Goal: Task Accomplishment & Management: Complete application form

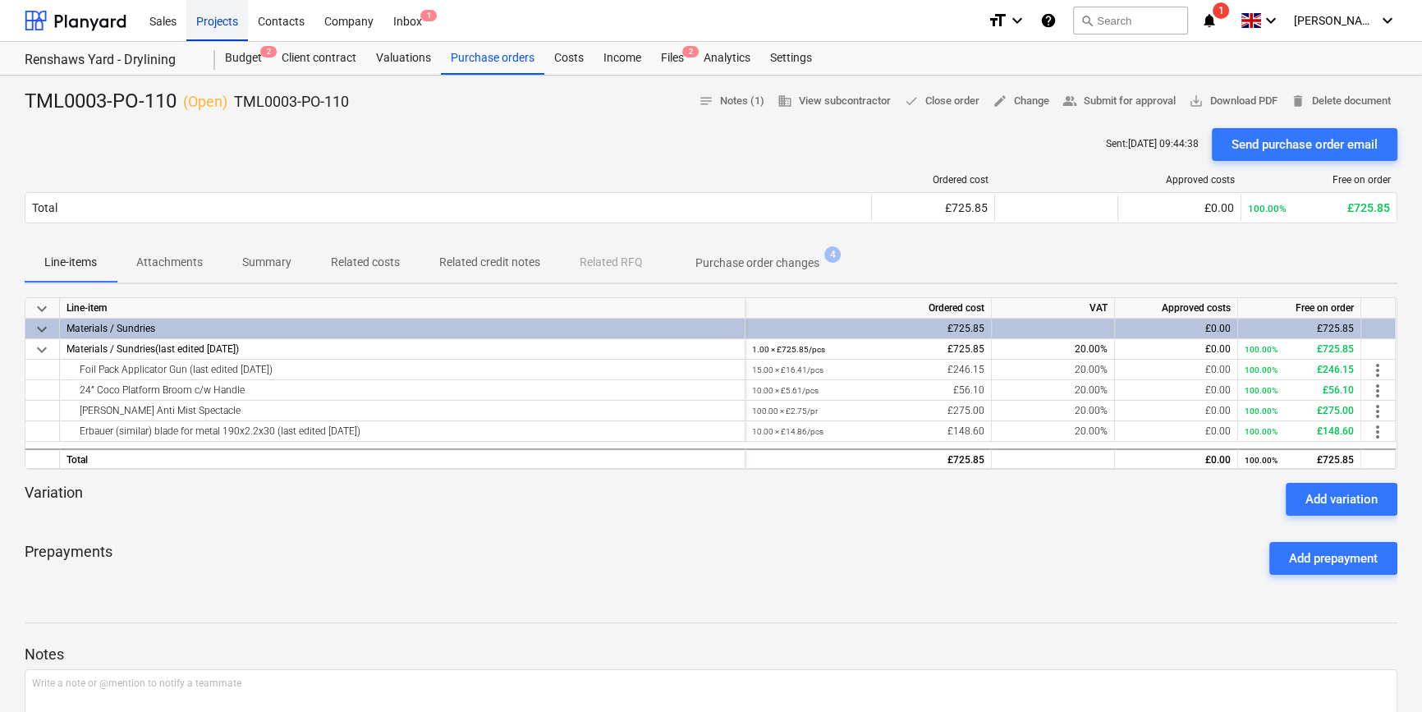
click at [204, 20] on div "Projects" at bounding box center [217, 20] width 62 height 42
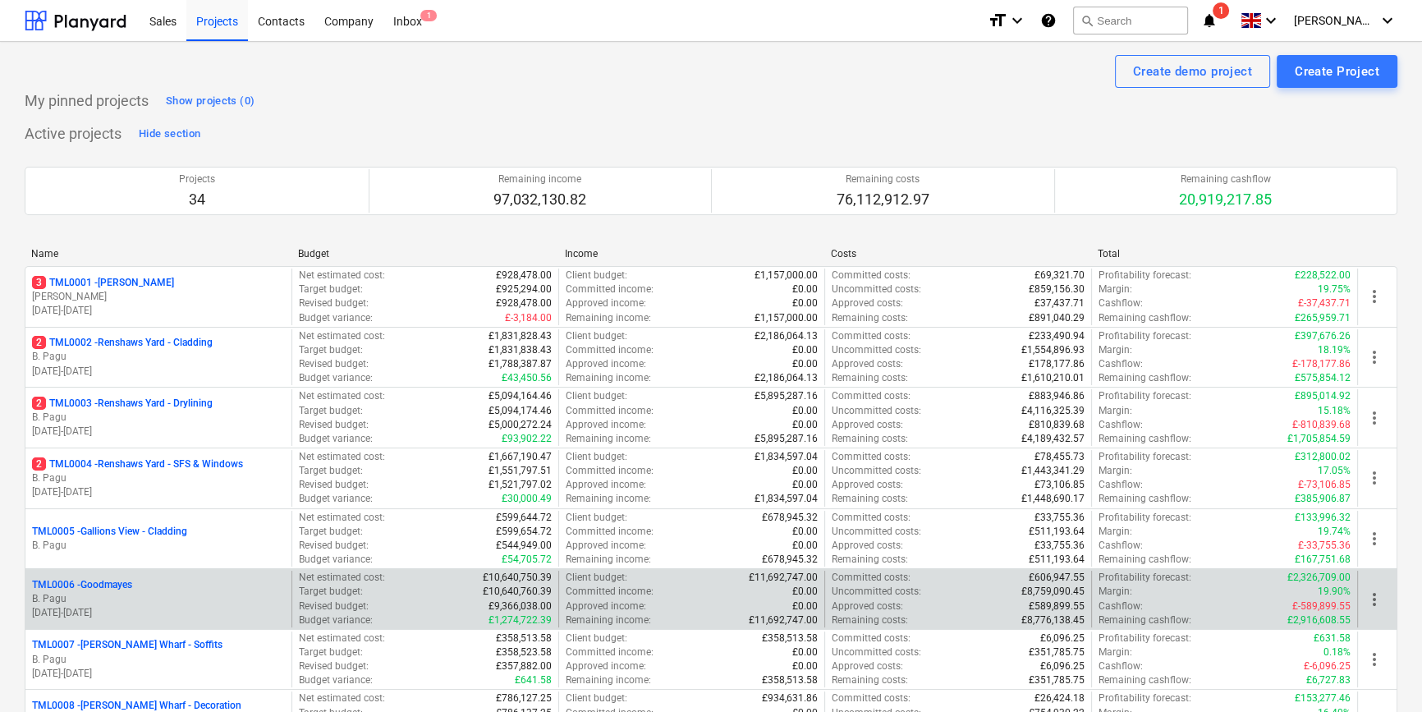
click at [189, 594] on p "B. Pagu" at bounding box center [158, 599] width 253 height 14
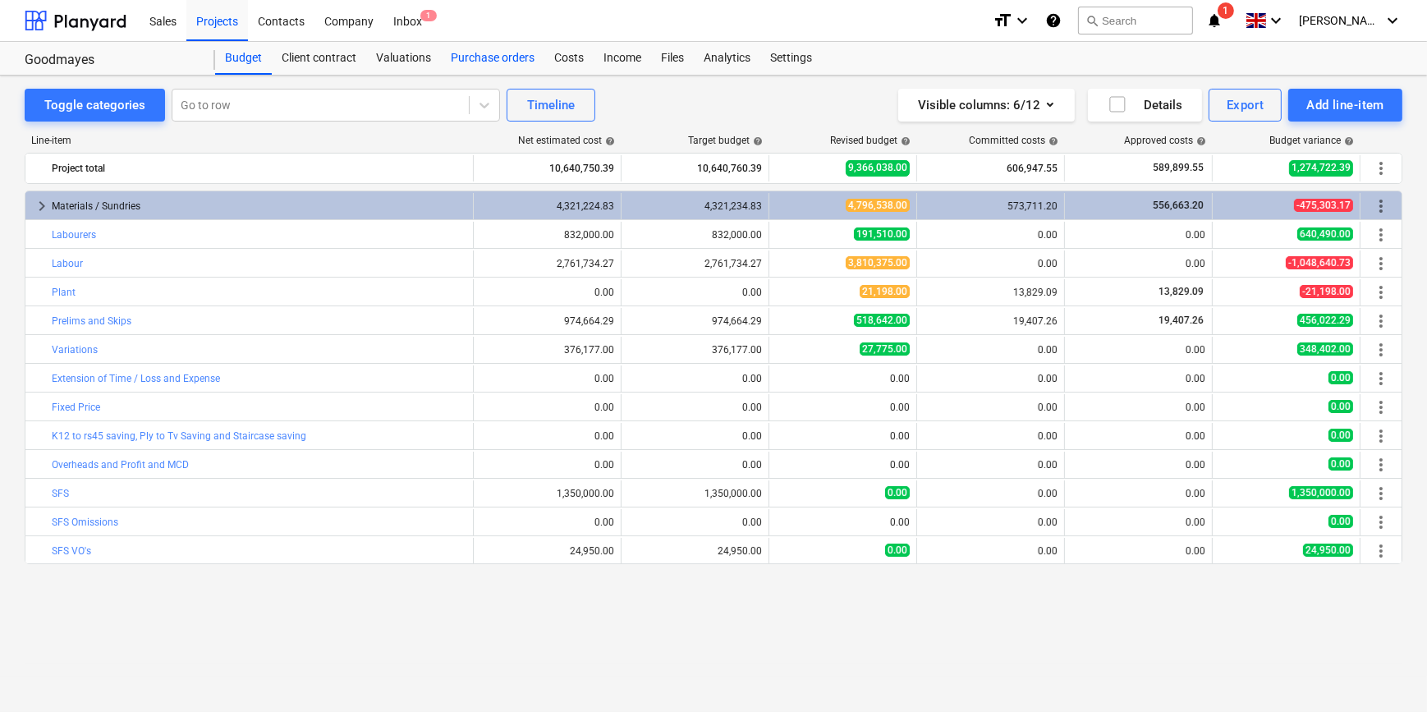
click at [452, 56] on div "Purchase orders" at bounding box center [492, 58] width 103 height 33
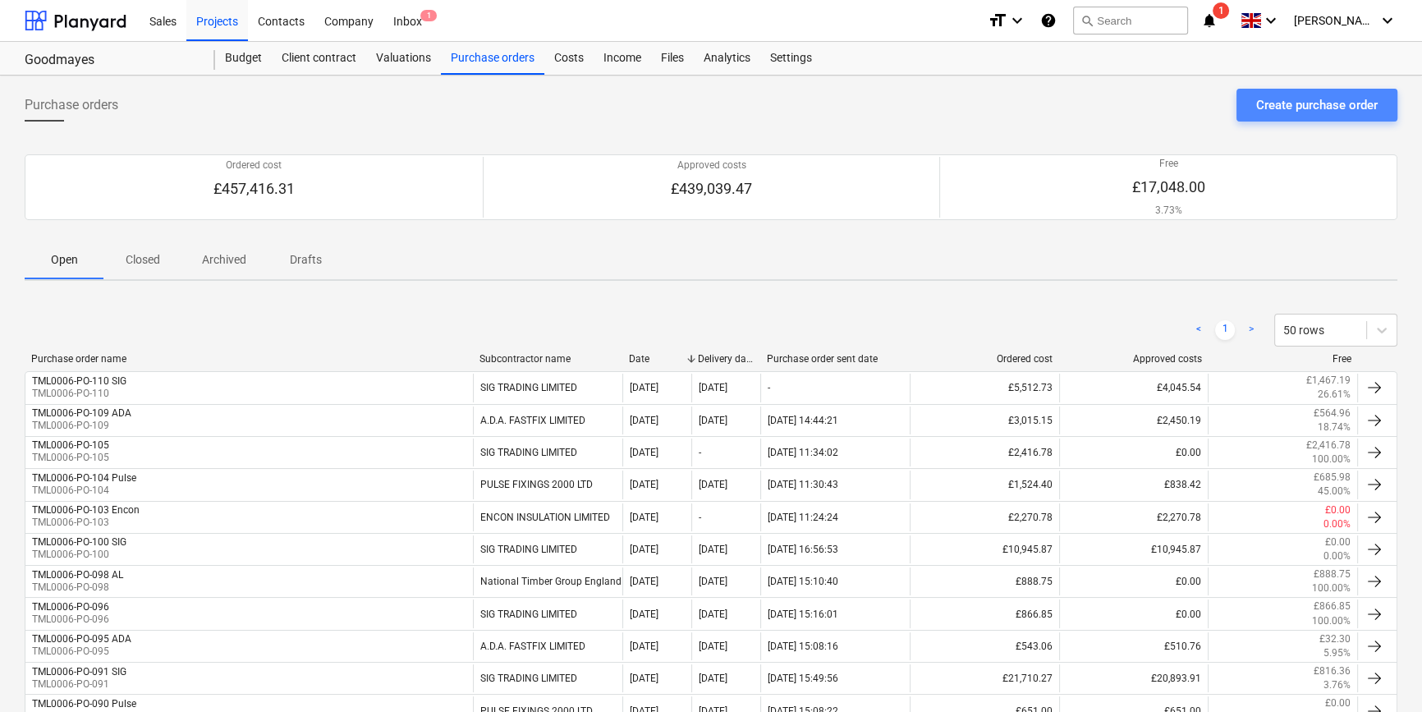
click at [1277, 103] on div "Create purchase order" at bounding box center [1317, 104] width 122 height 21
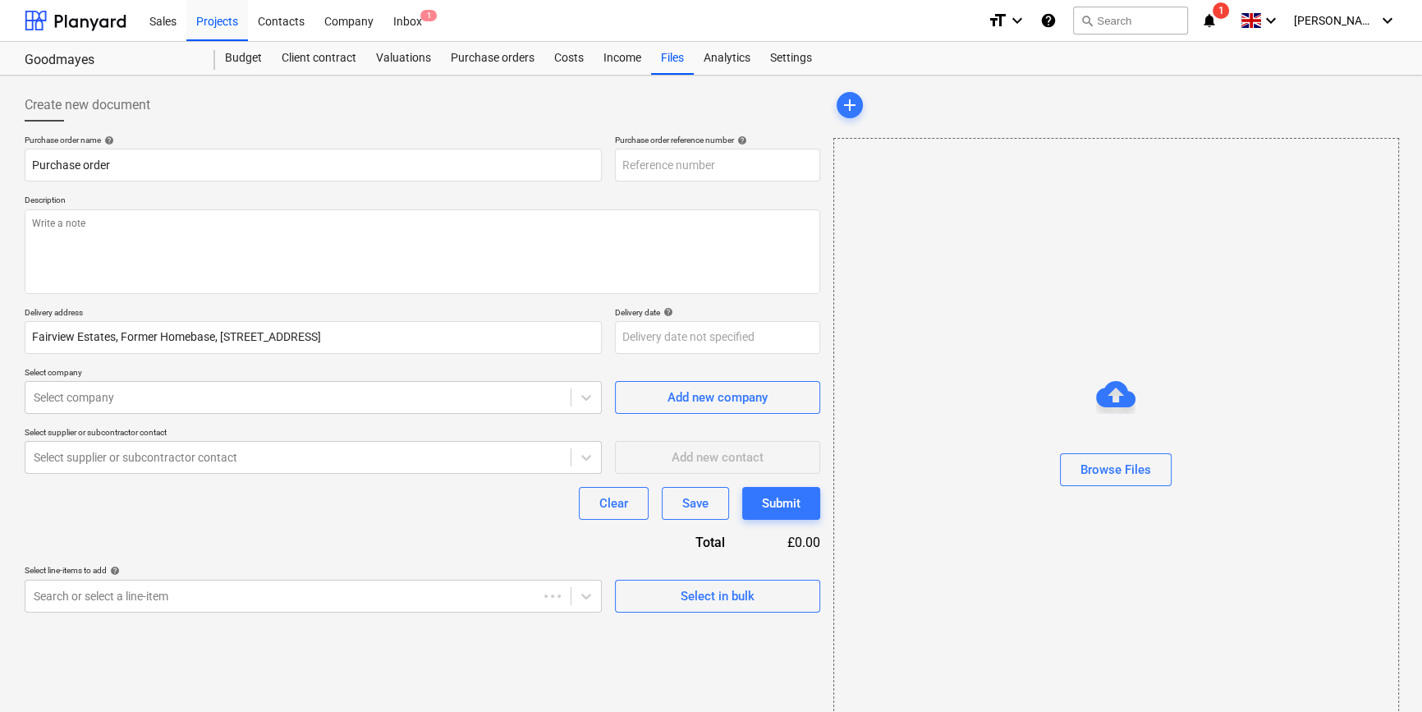
type textarea "x"
type input "TML0006-PO-113"
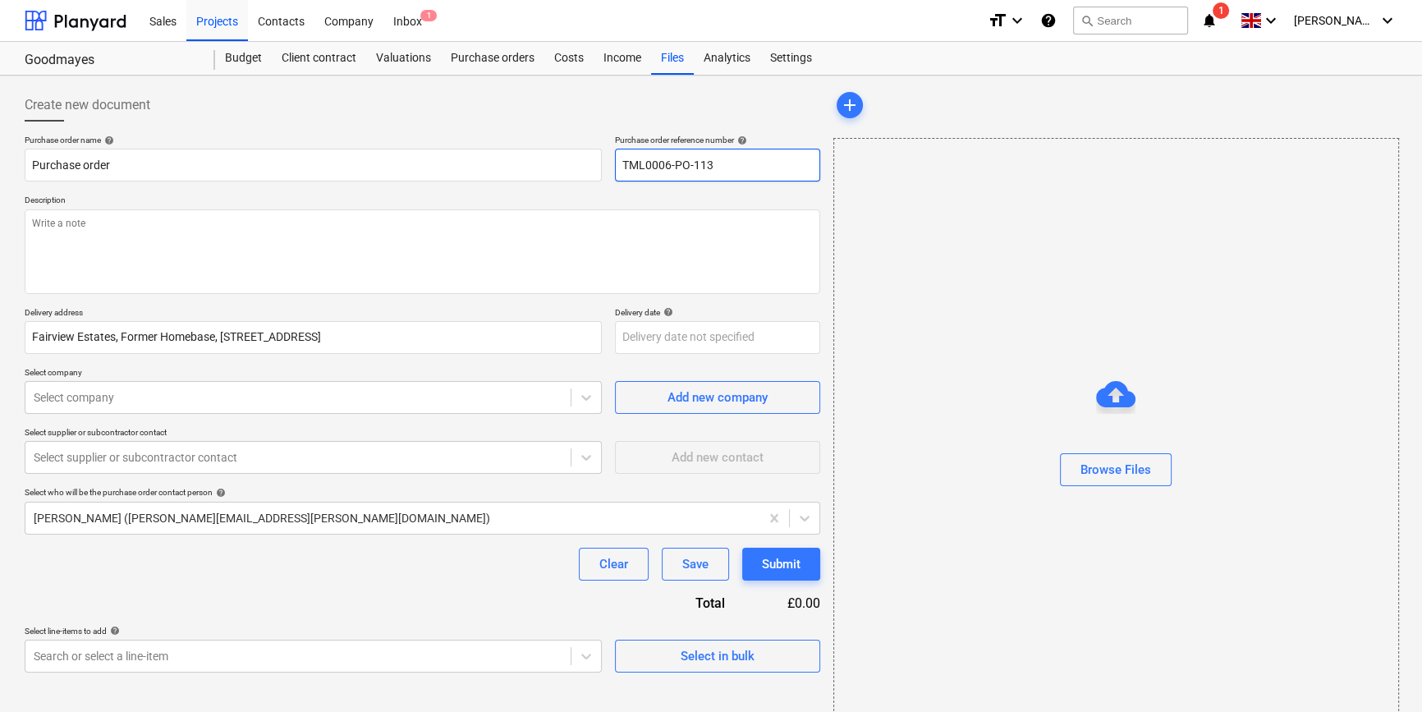
drag, startPoint x: 716, startPoint y: 162, endPoint x: 617, endPoint y: 163, distance: 98.5
click at [617, 163] on input "TML0006-PO-113" at bounding box center [717, 165] width 205 height 33
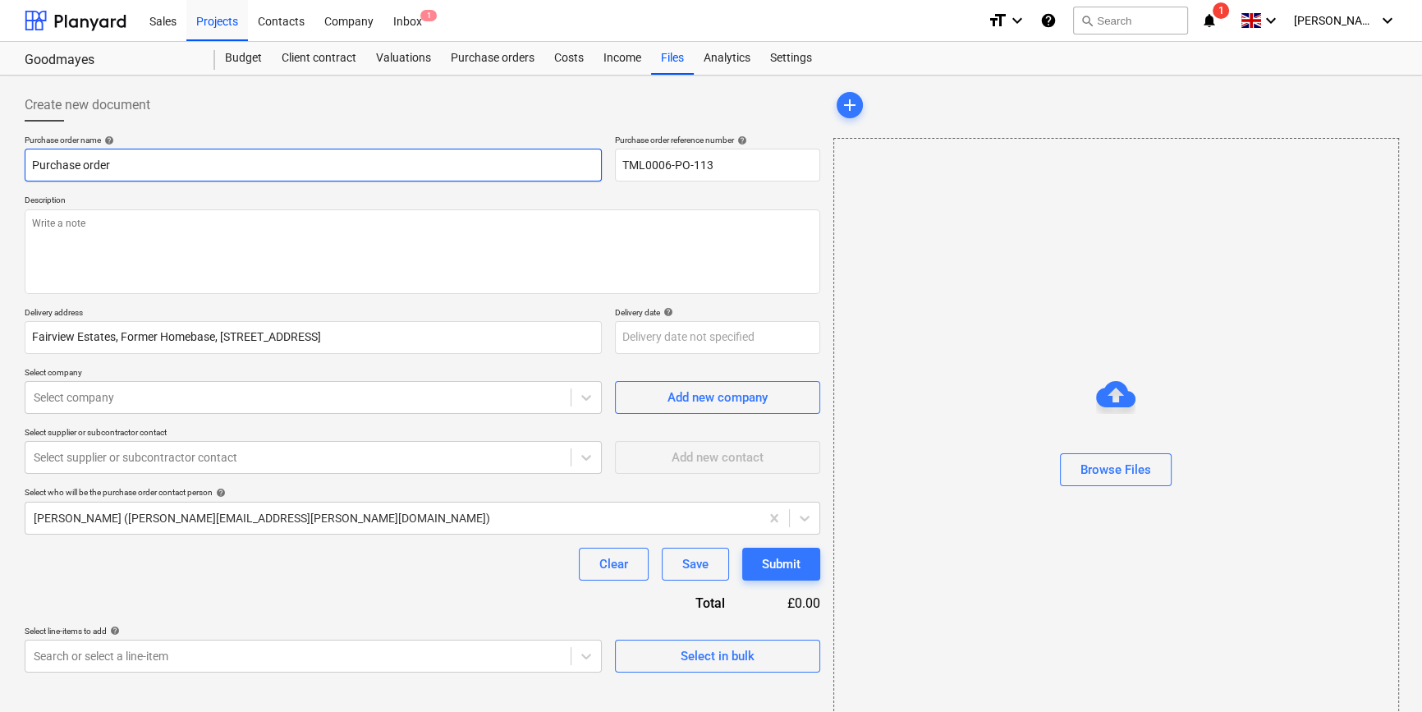
paste input "TML0006-PO-113"
type textarea "x"
type input "Purchase orderTML0006-PO-113"
click at [109, 164] on input "Purchase orderTML0006-PO-113" at bounding box center [313, 165] width 577 height 33
type textarea "x"
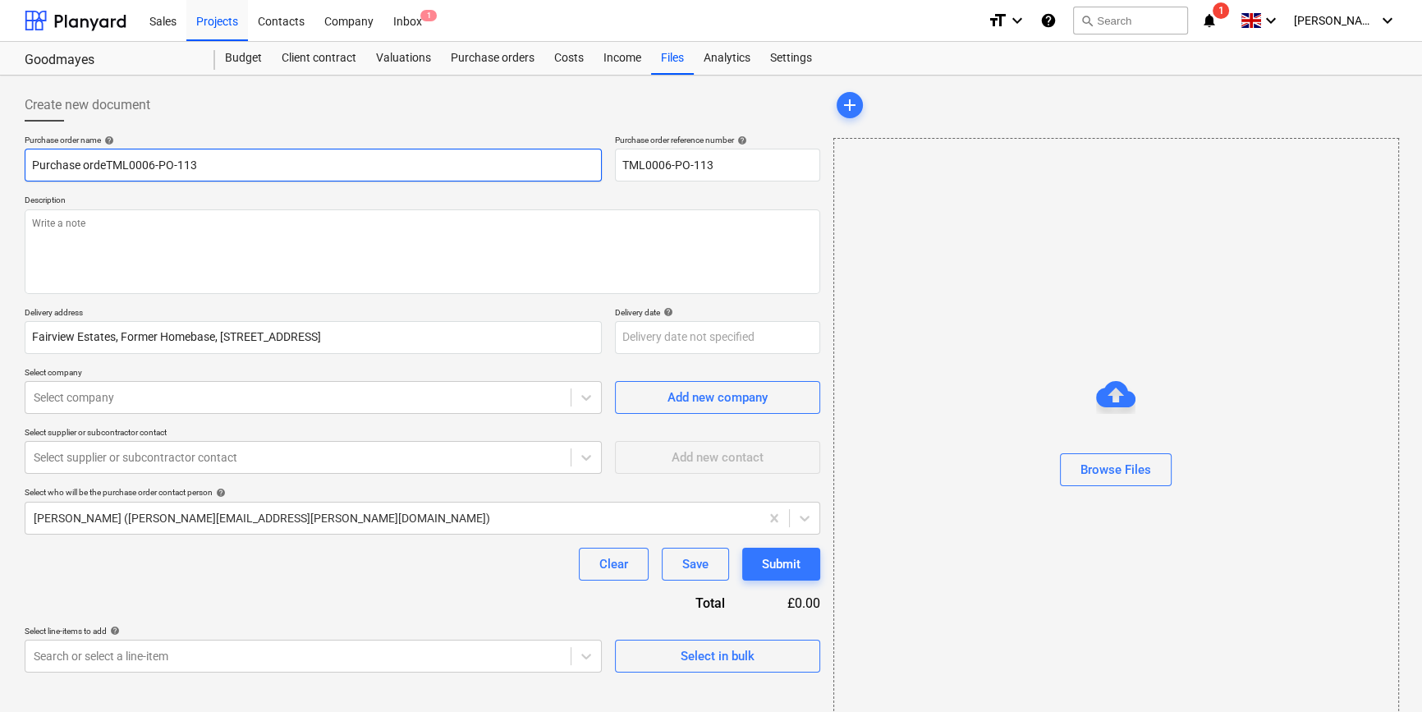
type input "Purchase ordTML0006-PO-113"
type textarea "x"
type input "Purchase orTML0006-PO-113"
type textarea "x"
type input "Purchase oTML0006-PO-113"
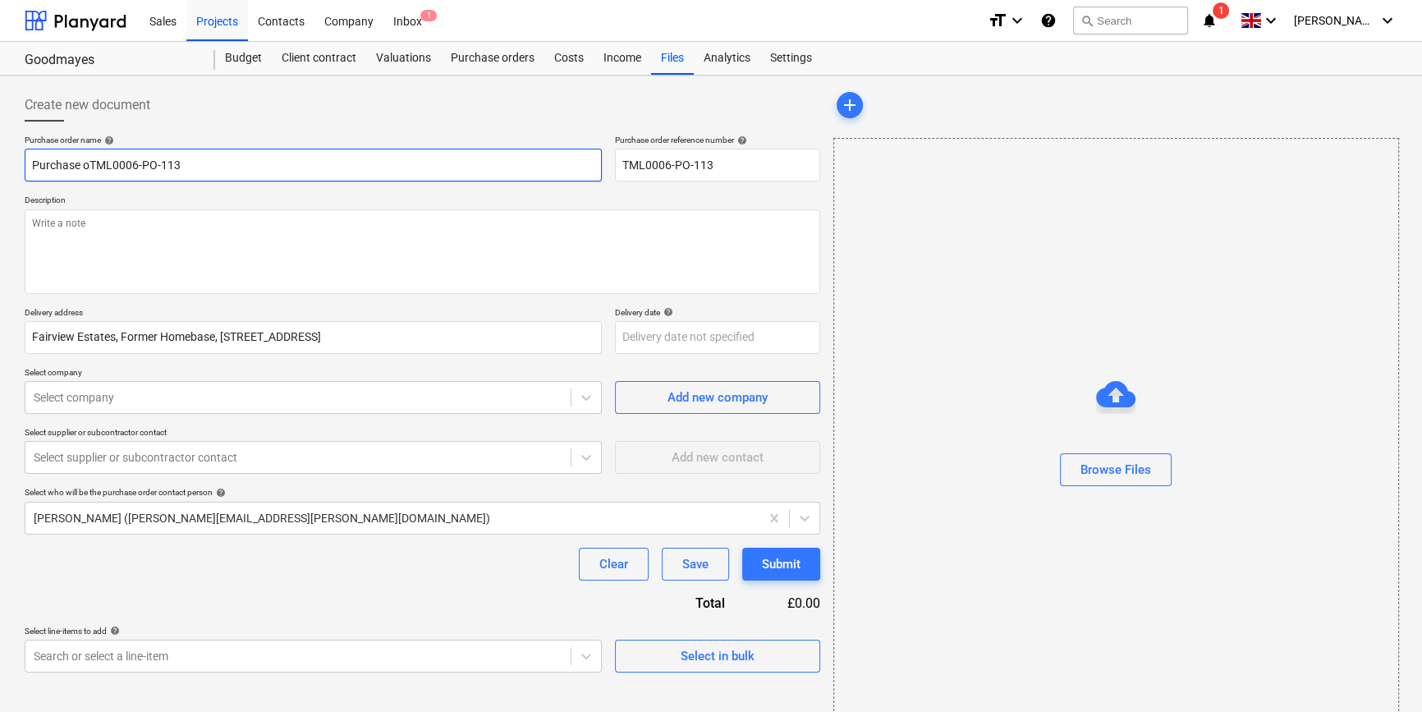
type textarea "x"
type input "Purchase TML0006-PO-113"
type textarea "x"
type input "PurchaseTML0006-PO-113"
type textarea "x"
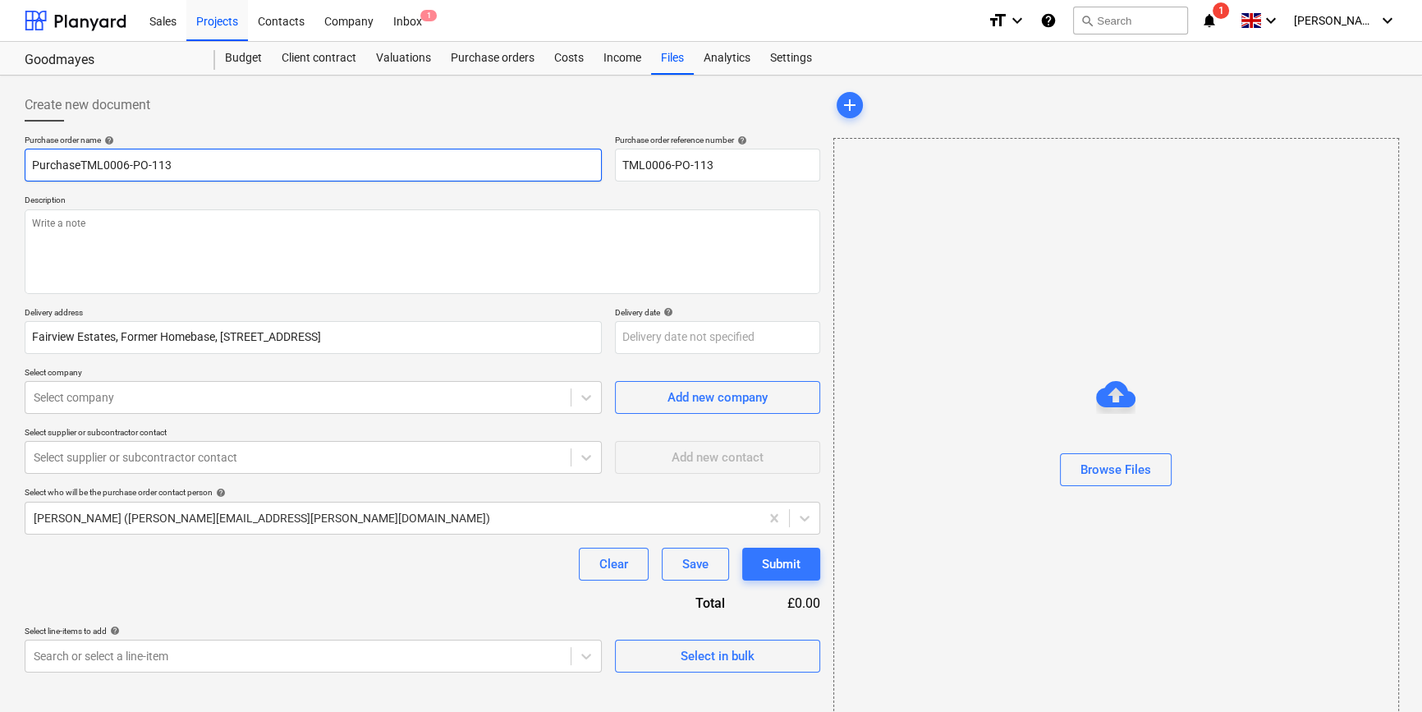
type input "PurchasTML0006-PO-113"
type textarea "x"
type input "PurchaTML0006-PO-113"
type textarea "x"
type input "PurchTML0006-PO-113"
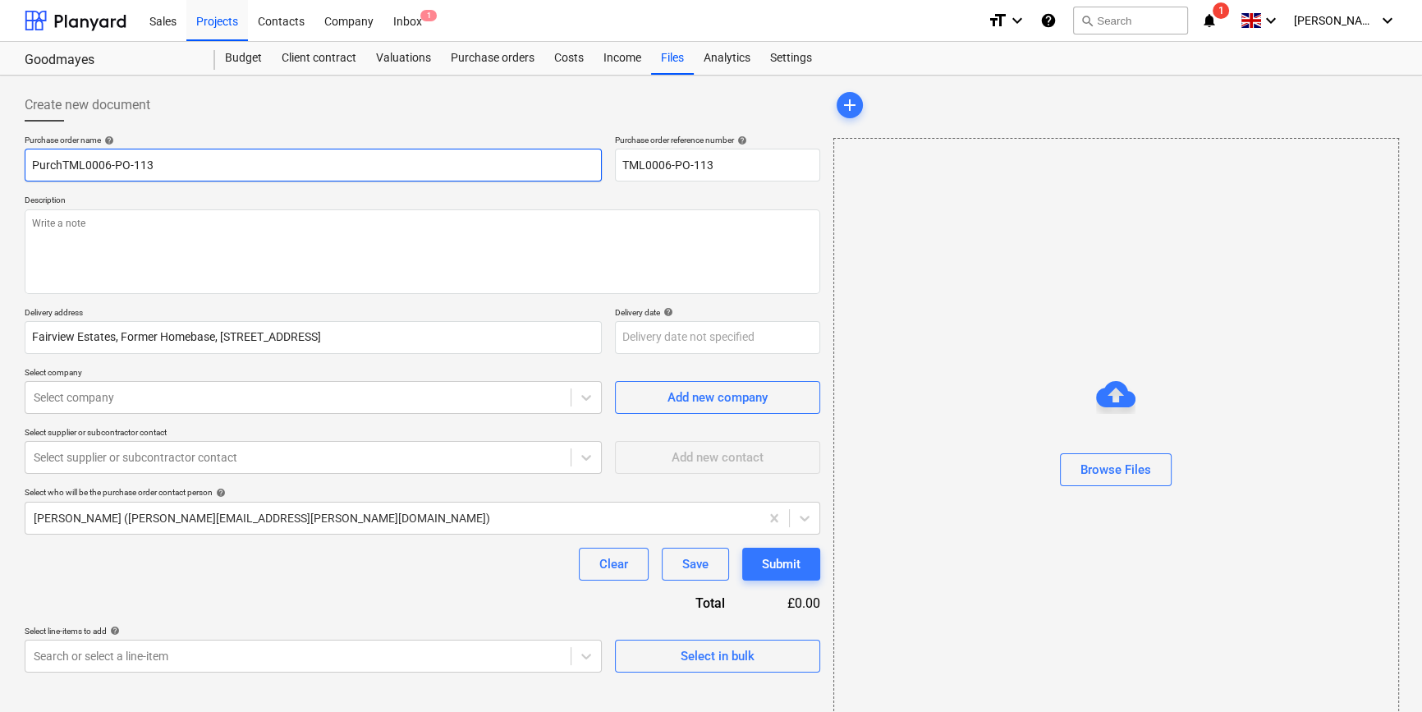
type textarea "x"
type input "PurcTML0006-PO-113"
type textarea "x"
type input "PurTML0006-PO-113"
type textarea "x"
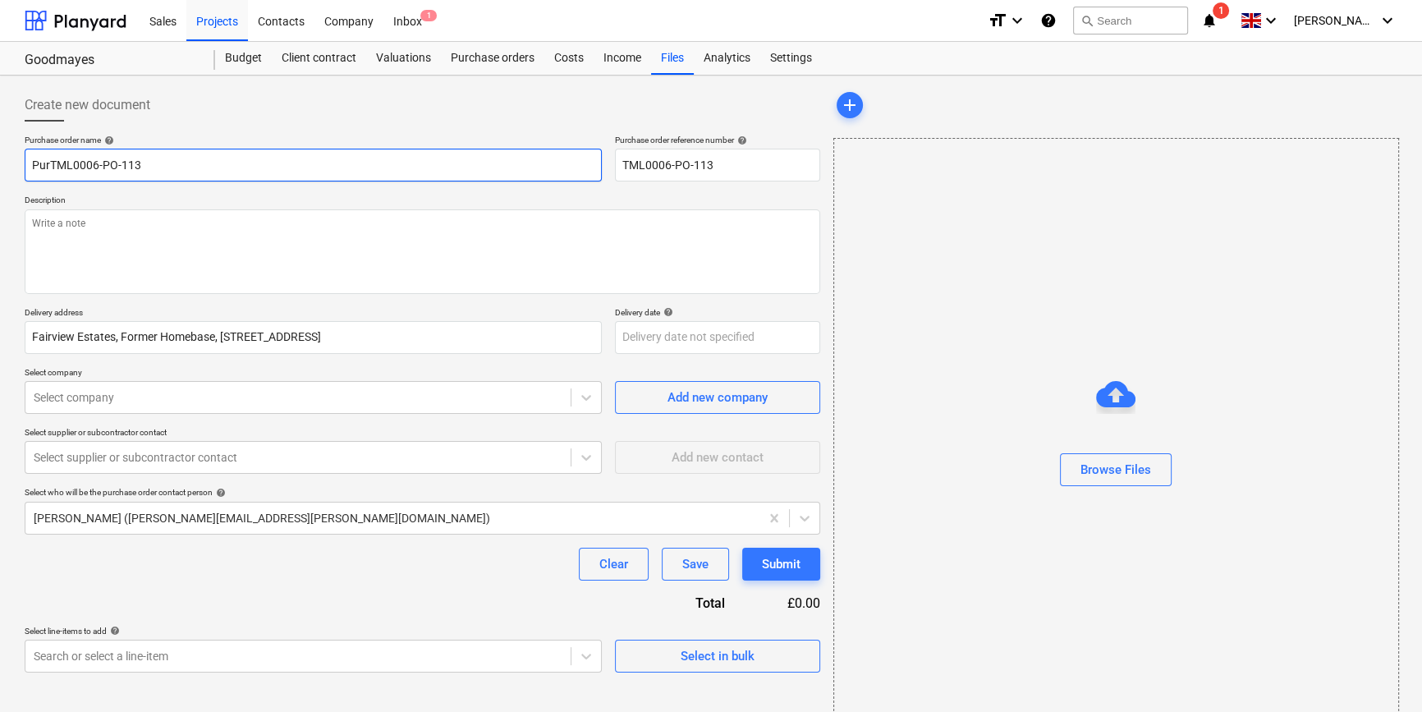
type input "PuTML0006-PO-113"
type textarea "x"
type input "PTML0006-PO-113"
type textarea "x"
type input "TML0006-PO-113"
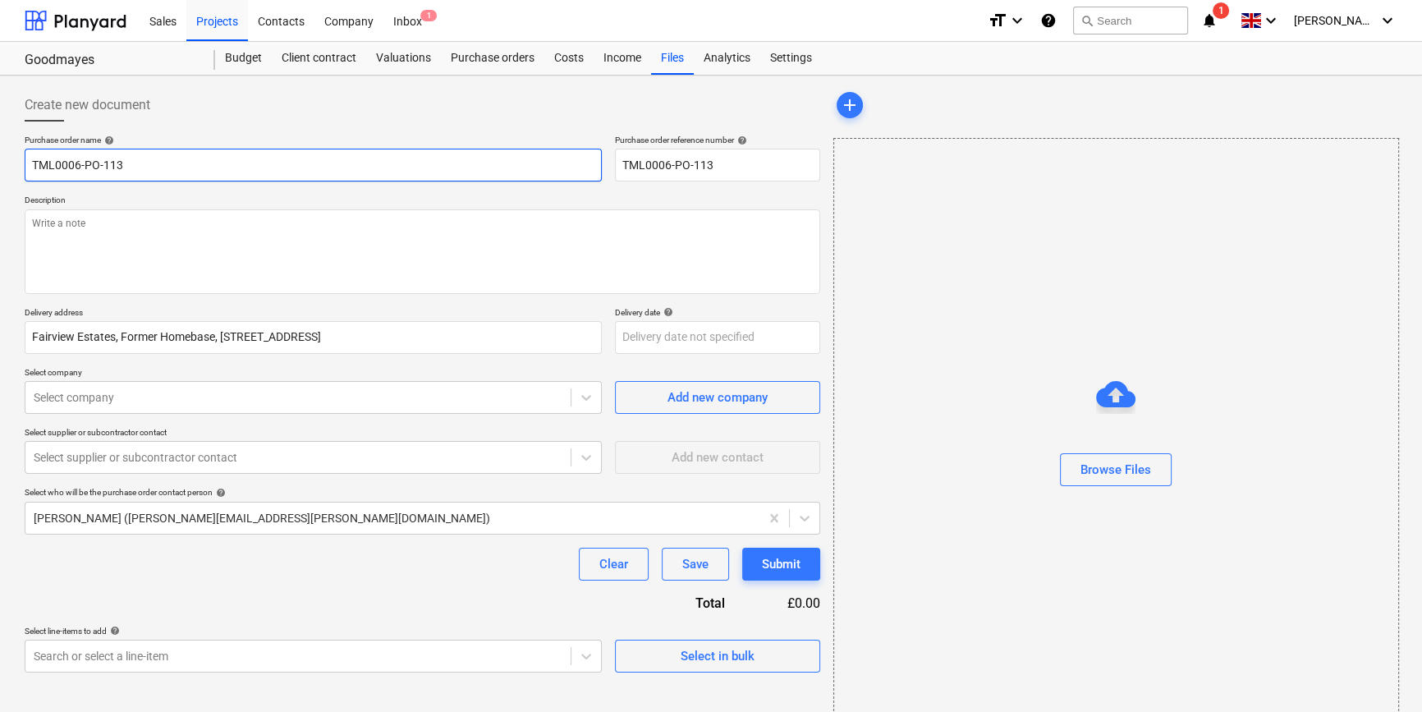
click at [175, 157] on input "TML0006-PO-113" at bounding box center [313, 165] width 577 height 33
type textarea "x"
type input "TML0006-PO-113"
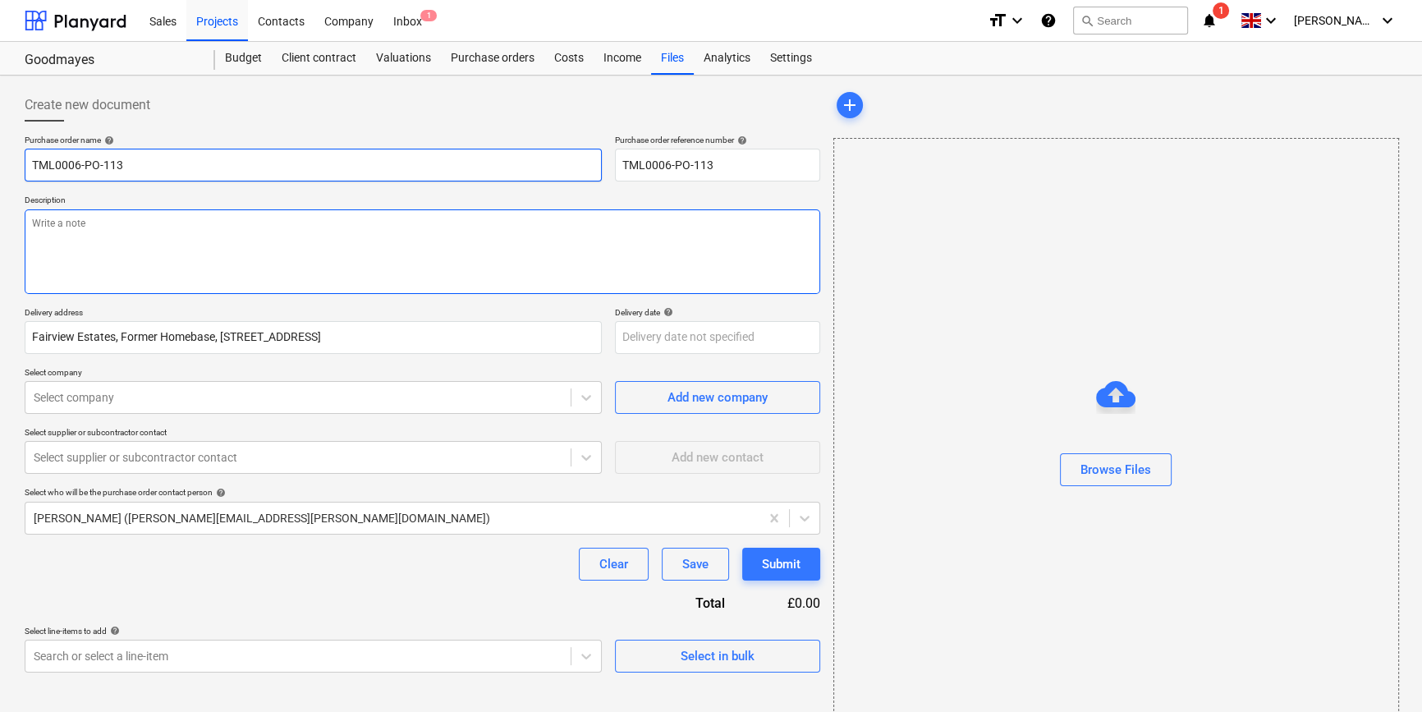
type textarea "x"
type input "TML0006-PO-113 A"
type textarea "x"
type input "TML0006-PO-113 Am"
type textarea "x"
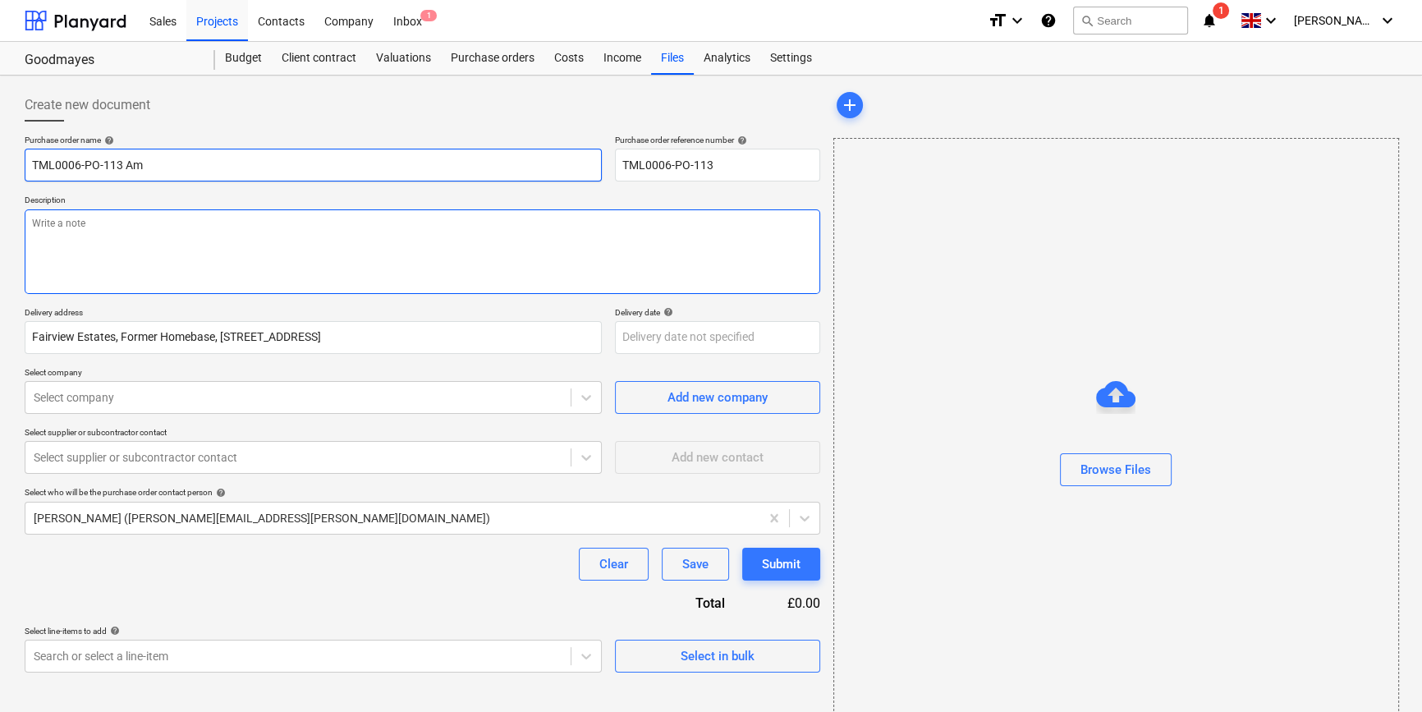
type input "TML0006-PO-113 Ama"
type textarea "x"
type input "TML0006-PO-113 Amaz"
type textarea "x"
type input "TML0006-PO-113 Amazo"
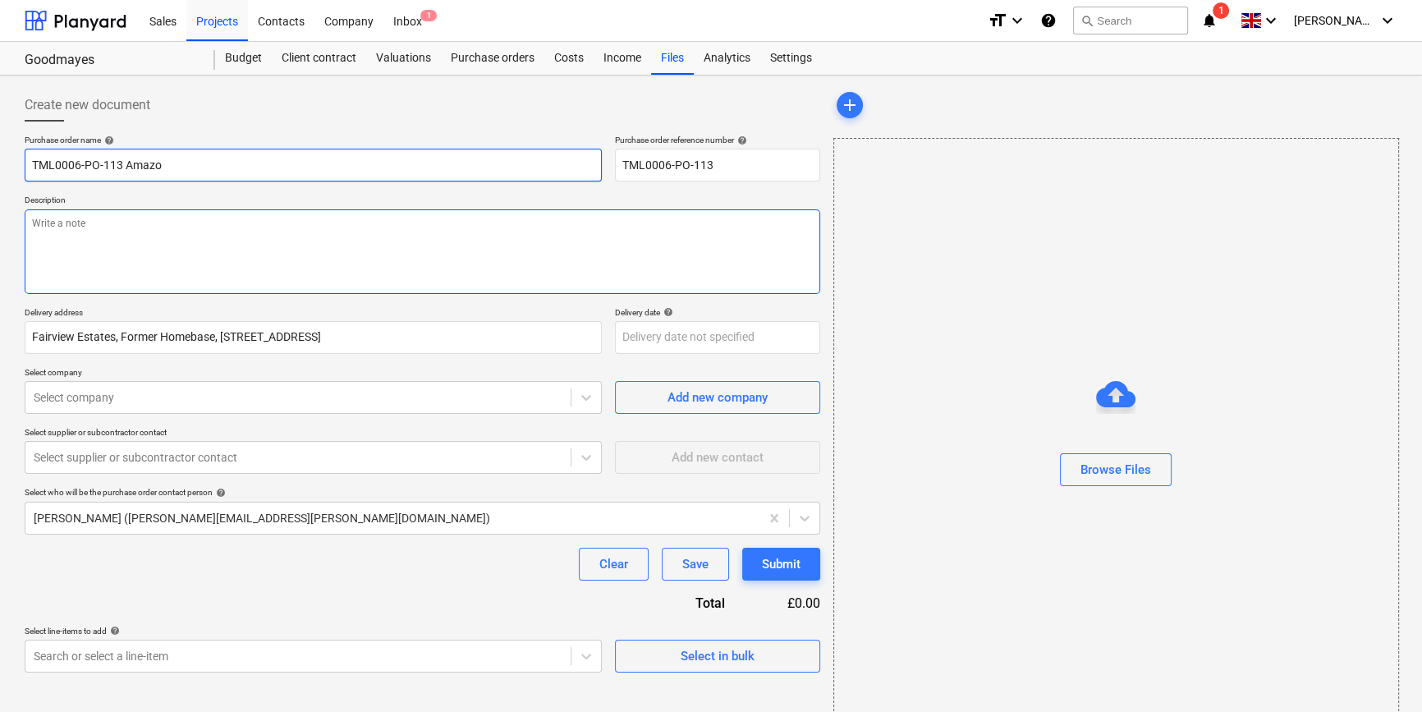
type textarea "x"
type input "TML0006-PO-113 Amazon"
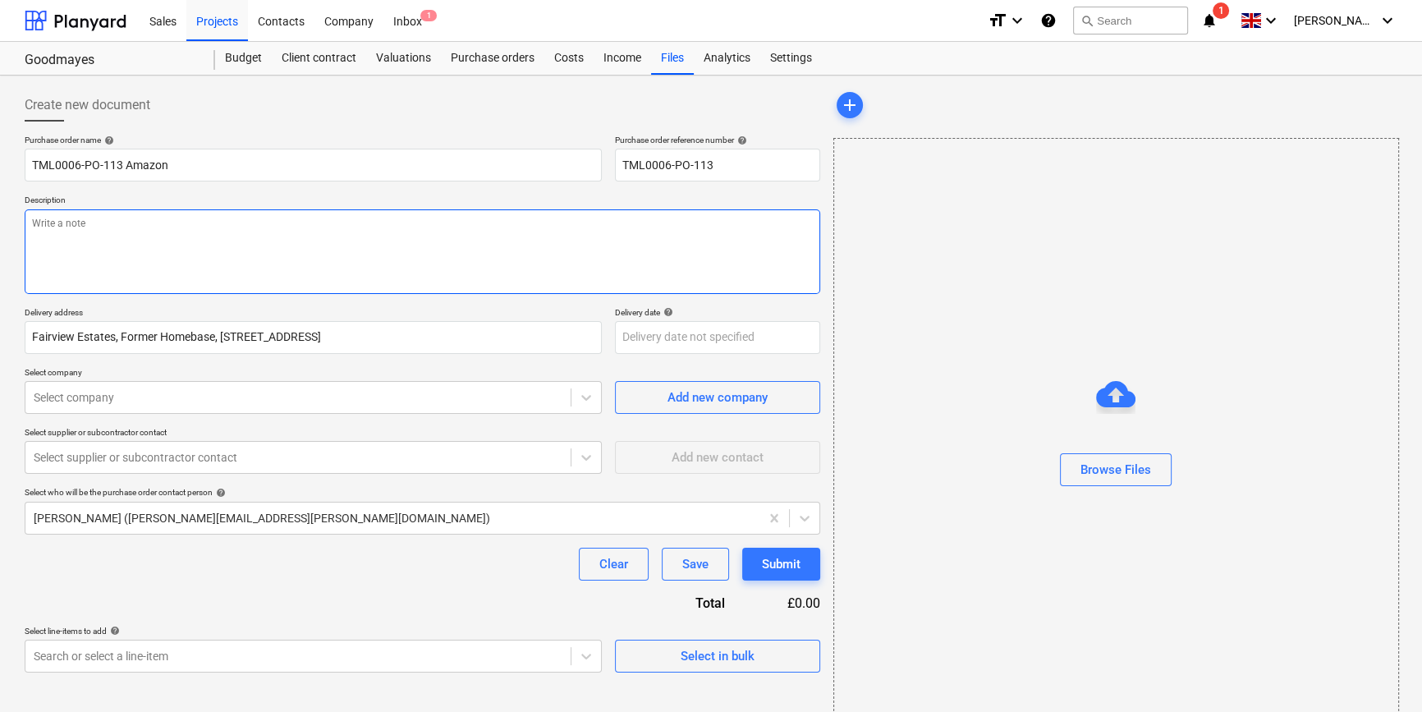
click at [238, 229] on textarea at bounding box center [423, 251] width 796 height 85
type textarea "x"
type textarea "D"
type textarea "x"
type textarea "Da"
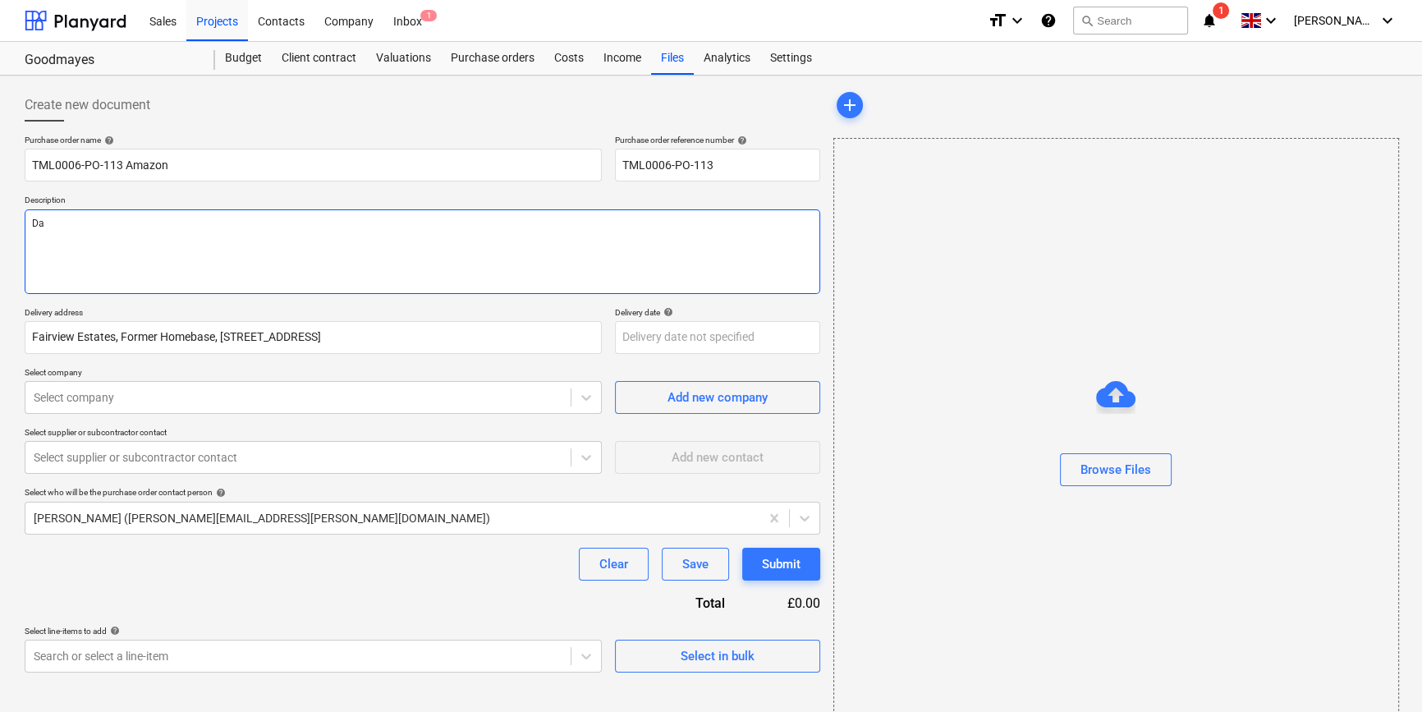
type textarea "x"
type textarea "[PERSON_NAME]"
type textarea "x"
type textarea "[PERSON_NAME]"
type textarea "x"
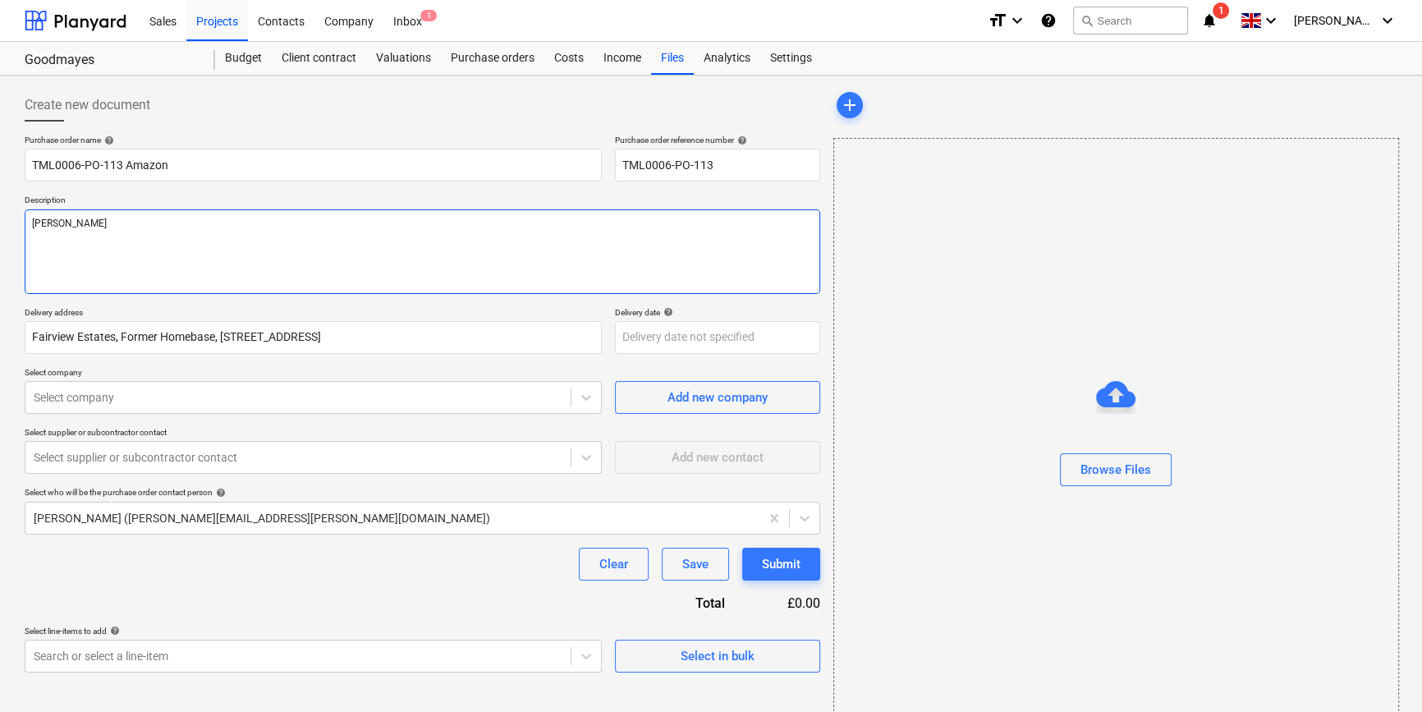
type textarea "Danie"
type textarea "x"
type textarea "[PERSON_NAME]"
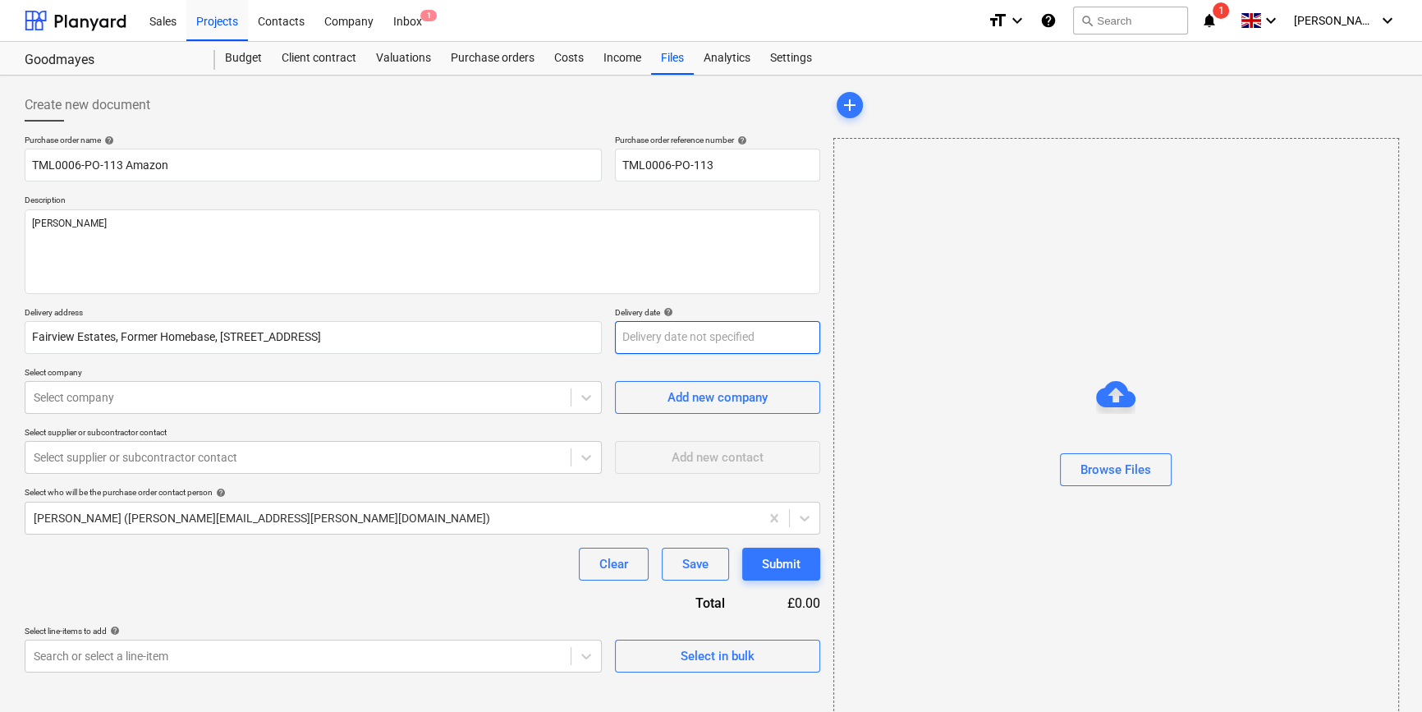
click at [656, 338] on body "Sales Projects Contacts Company Inbox 1 format_size keyboard_arrow_down help se…" at bounding box center [711, 356] width 1422 height 712
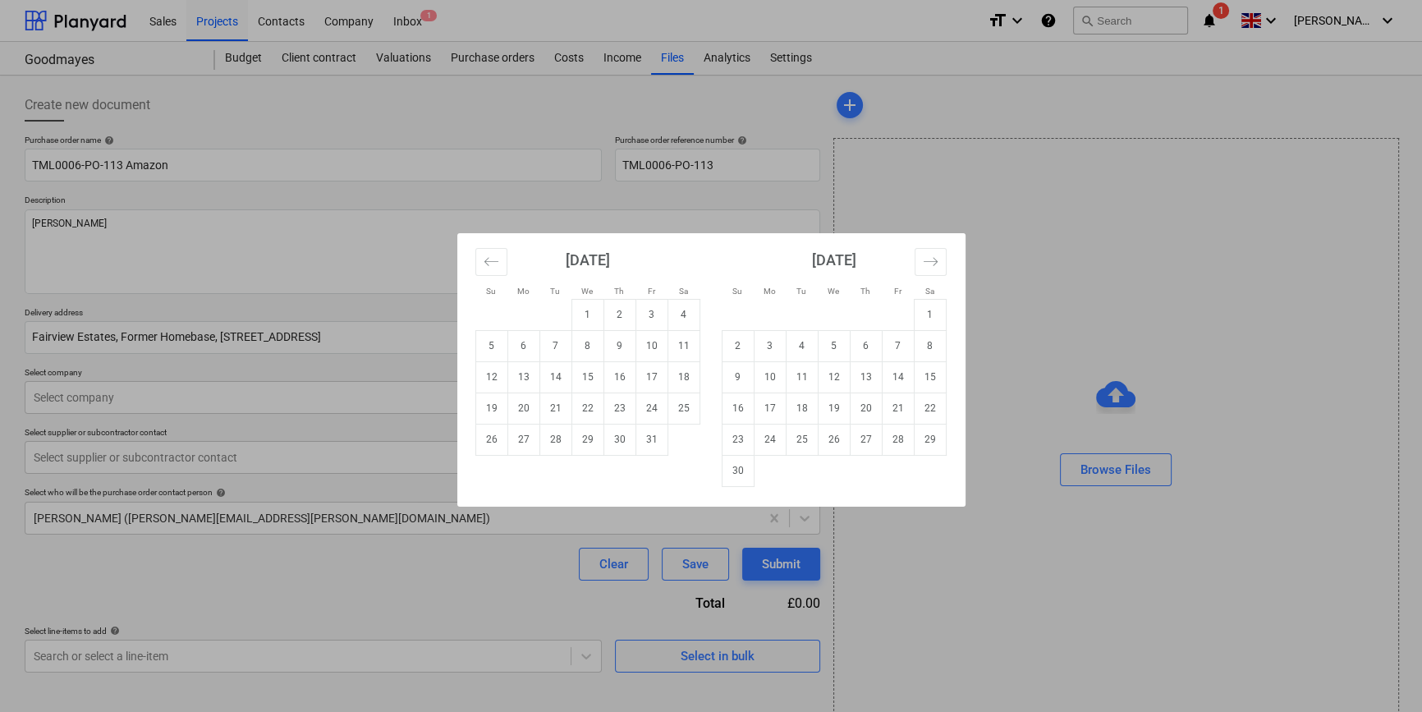
click at [585, 377] on td "15" at bounding box center [587, 376] width 32 height 31
type textarea "x"
type input "[DATE]"
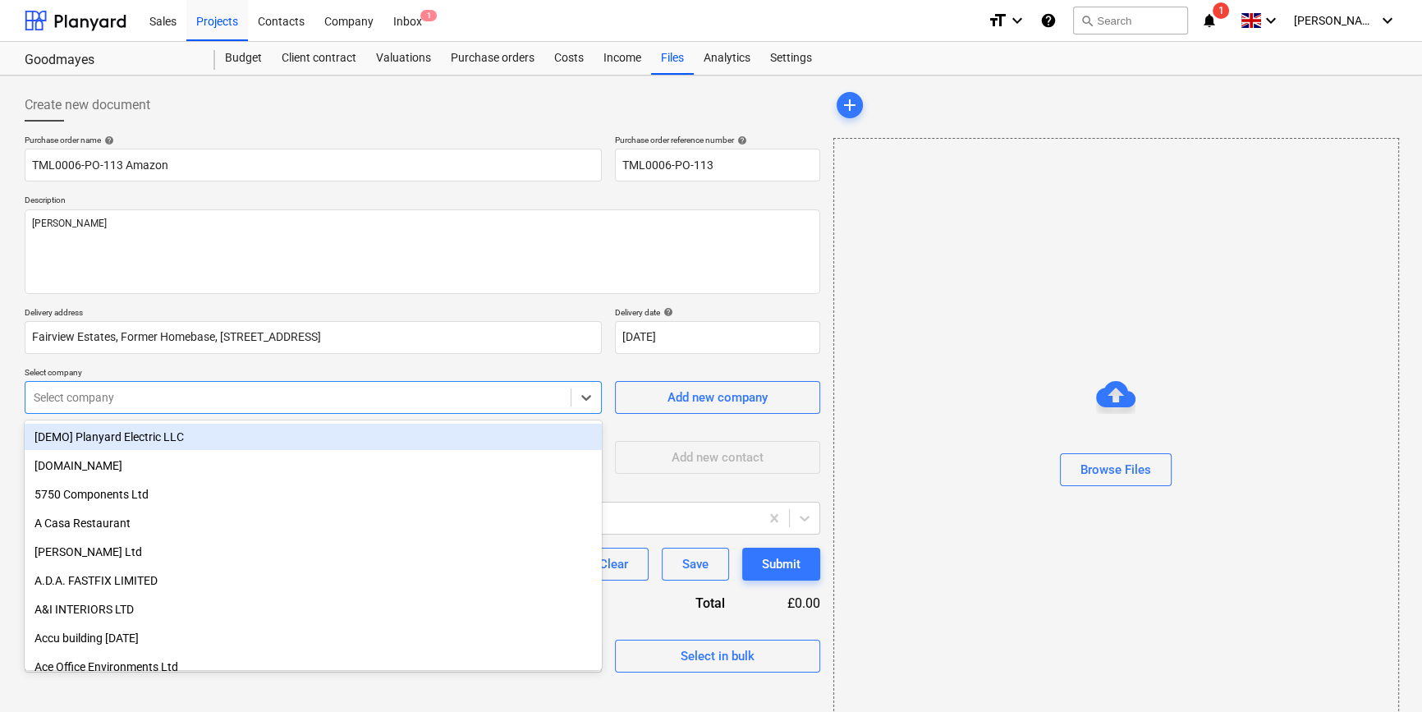
click at [118, 408] on div "Select company" at bounding box center [297, 397] width 545 height 23
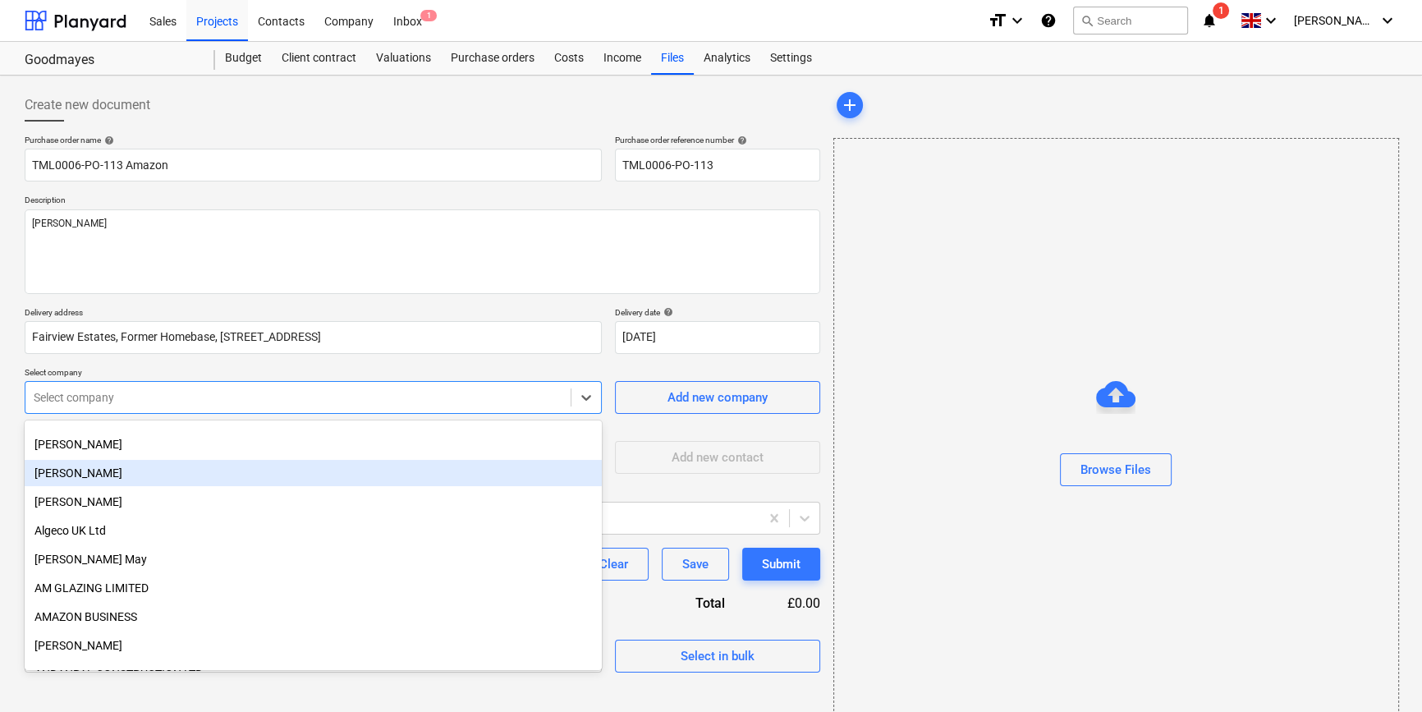
scroll to position [597, 0]
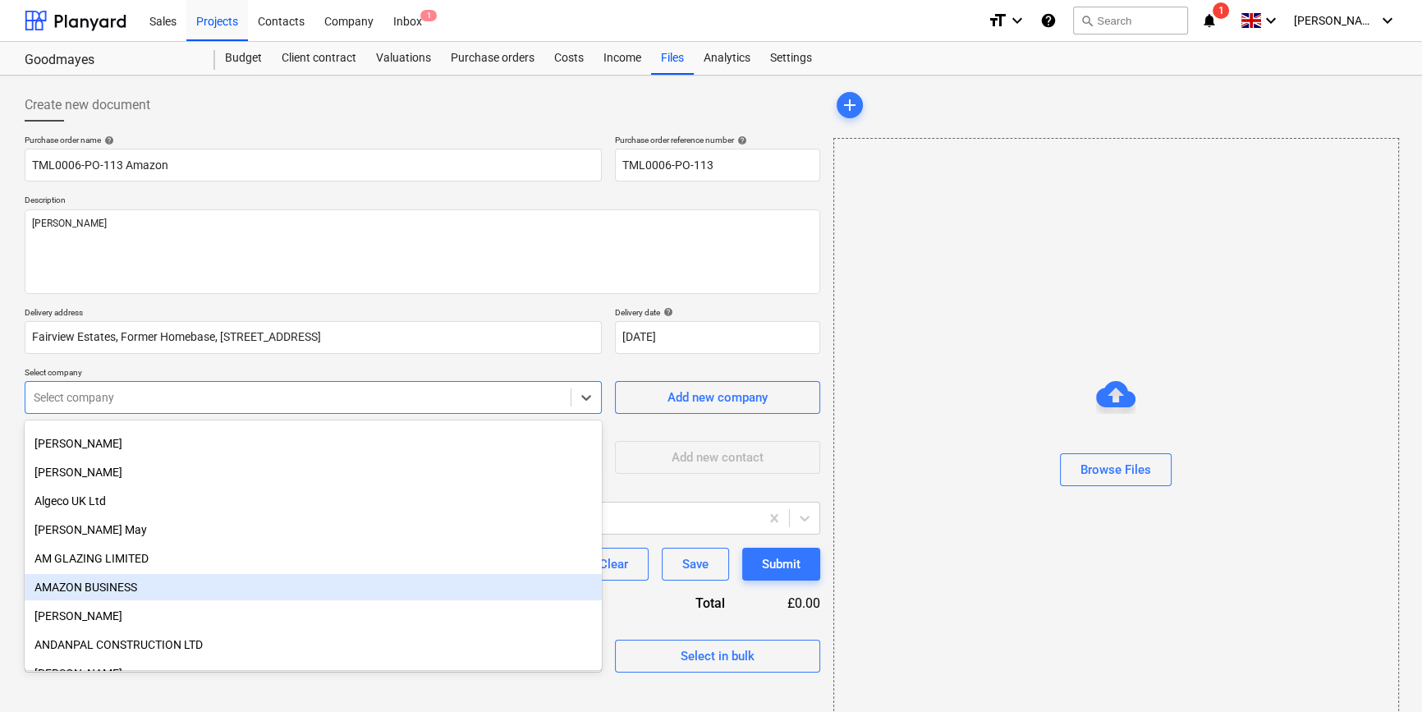
click at [124, 588] on div "AMAZON BUSINESS" at bounding box center [313, 587] width 577 height 26
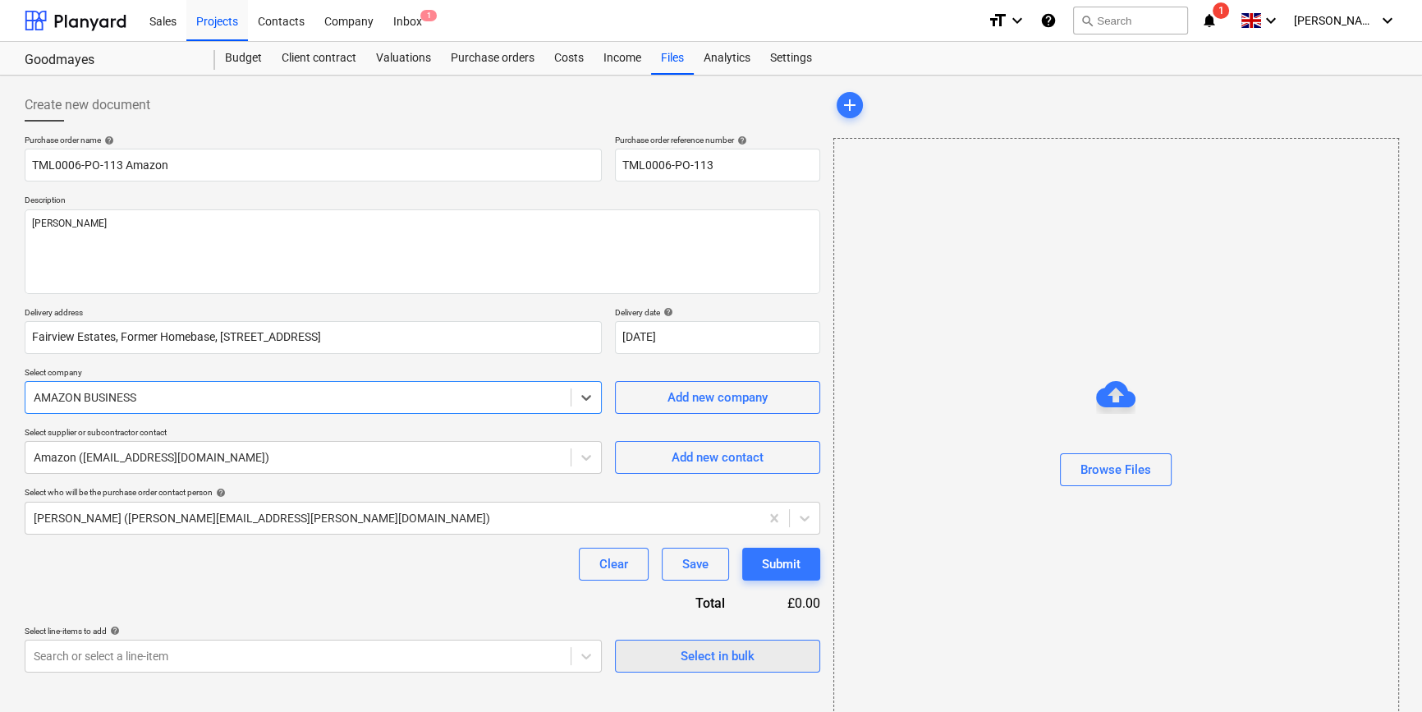
click at [656, 656] on span "Select in bulk" at bounding box center [717, 655] width 164 height 21
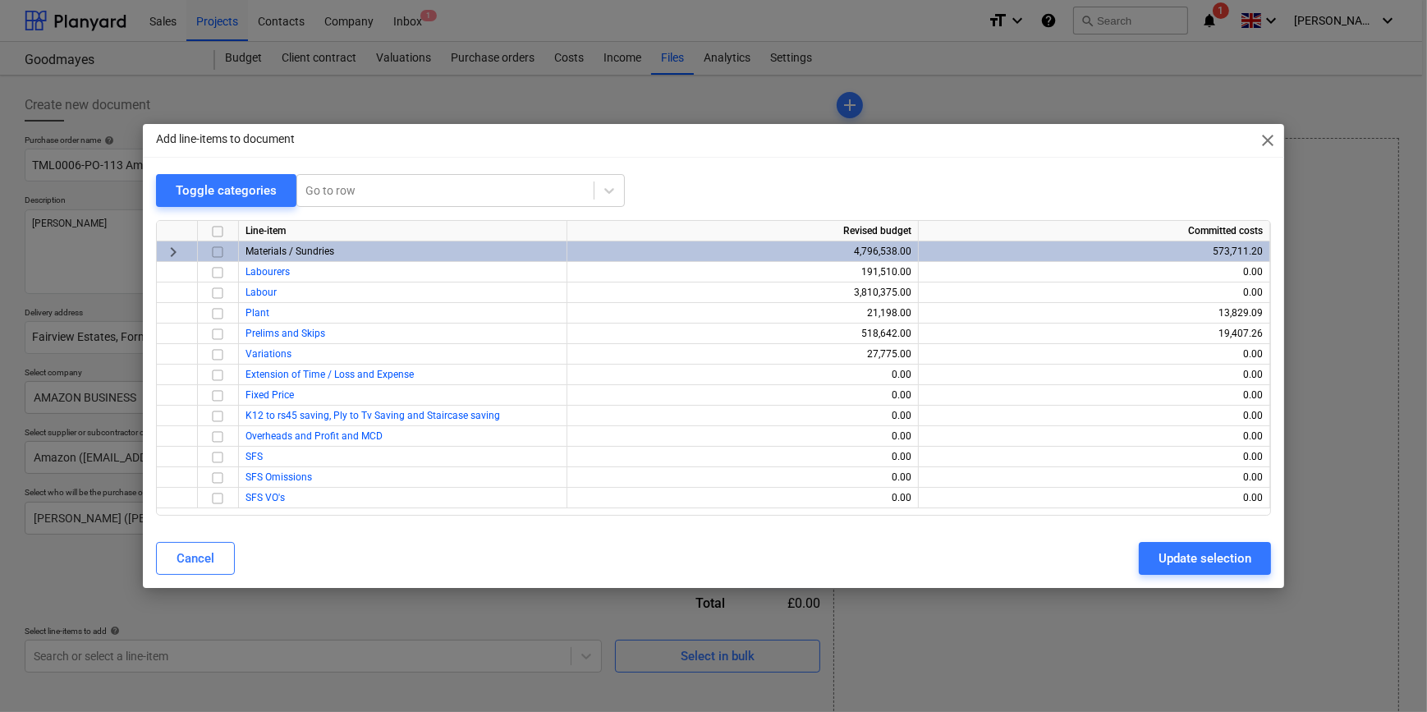
click at [219, 253] on input "checkbox" at bounding box center [218, 252] width 20 height 20
click at [1176, 554] on div "Update selection" at bounding box center [1204, 558] width 93 height 21
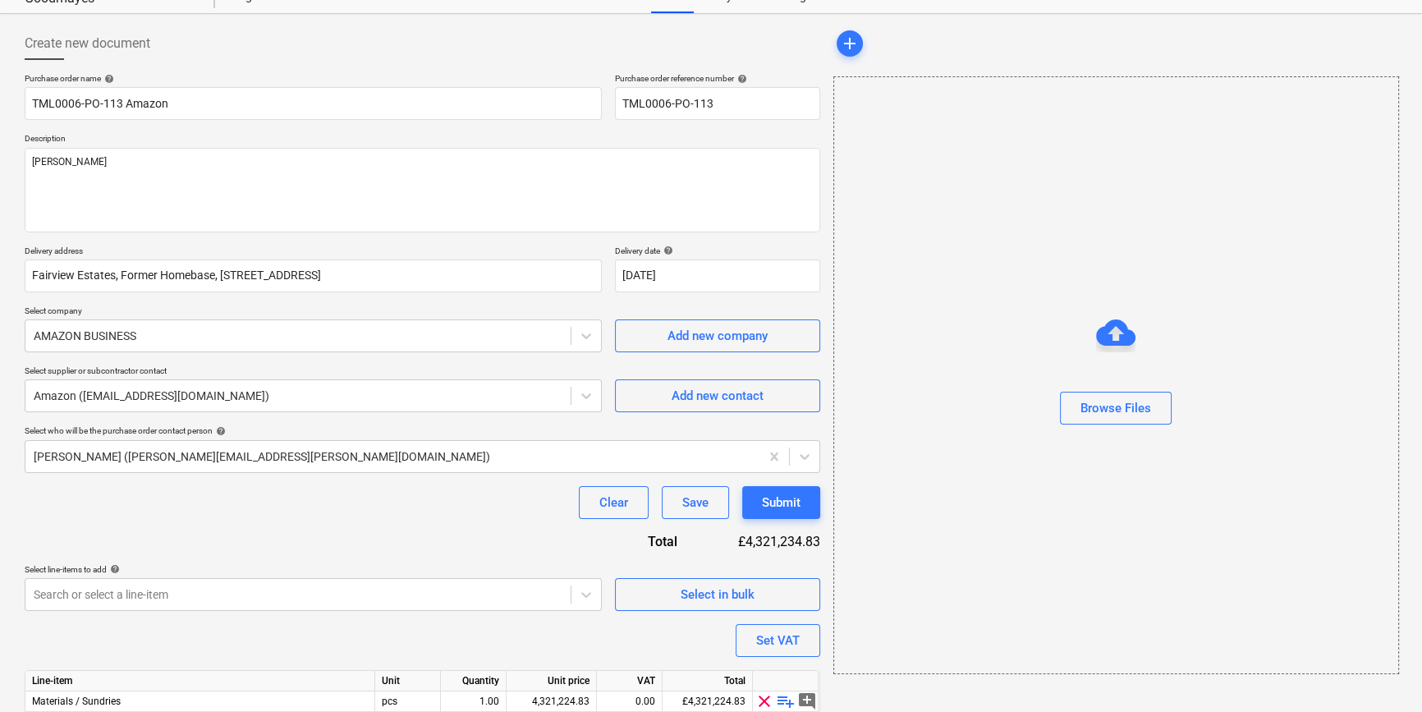
scroll to position [148, 0]
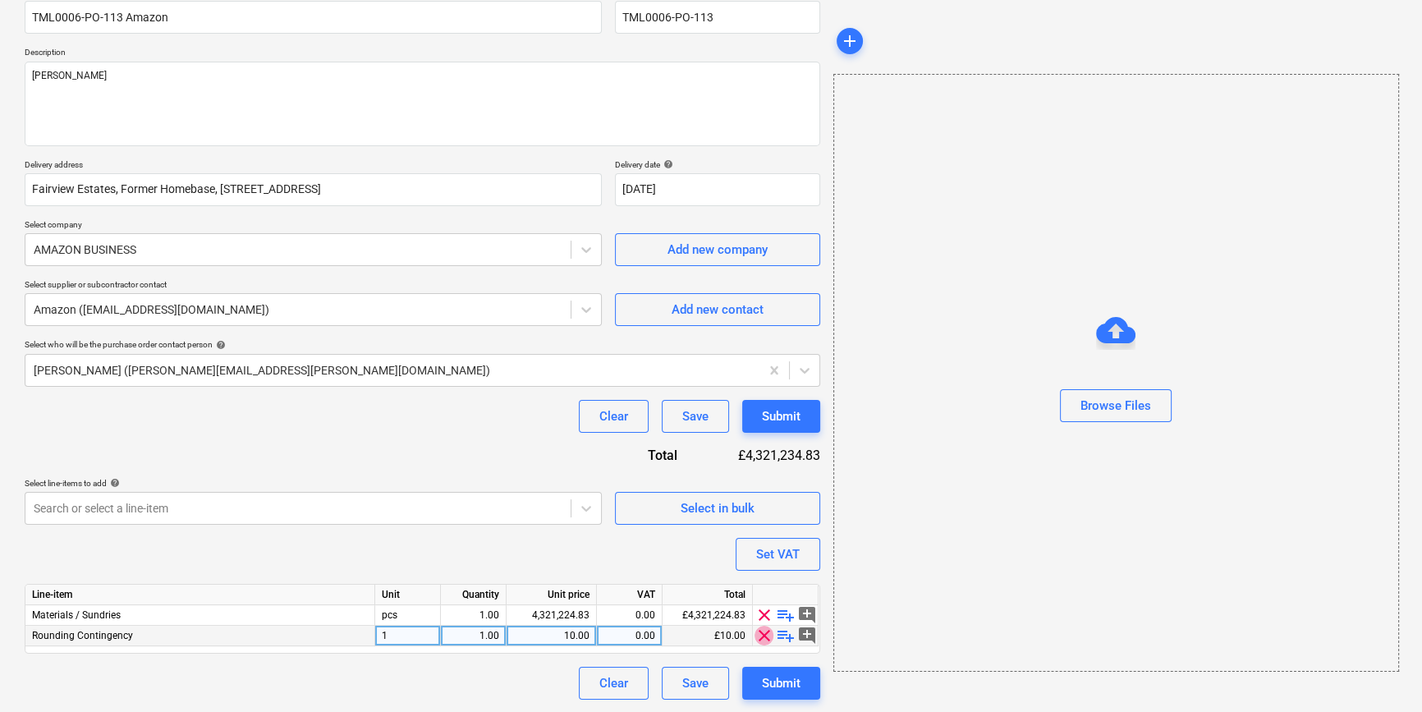
click at [763, 631] on span "clear" at bounding box center [765, 636] width 20 height 20
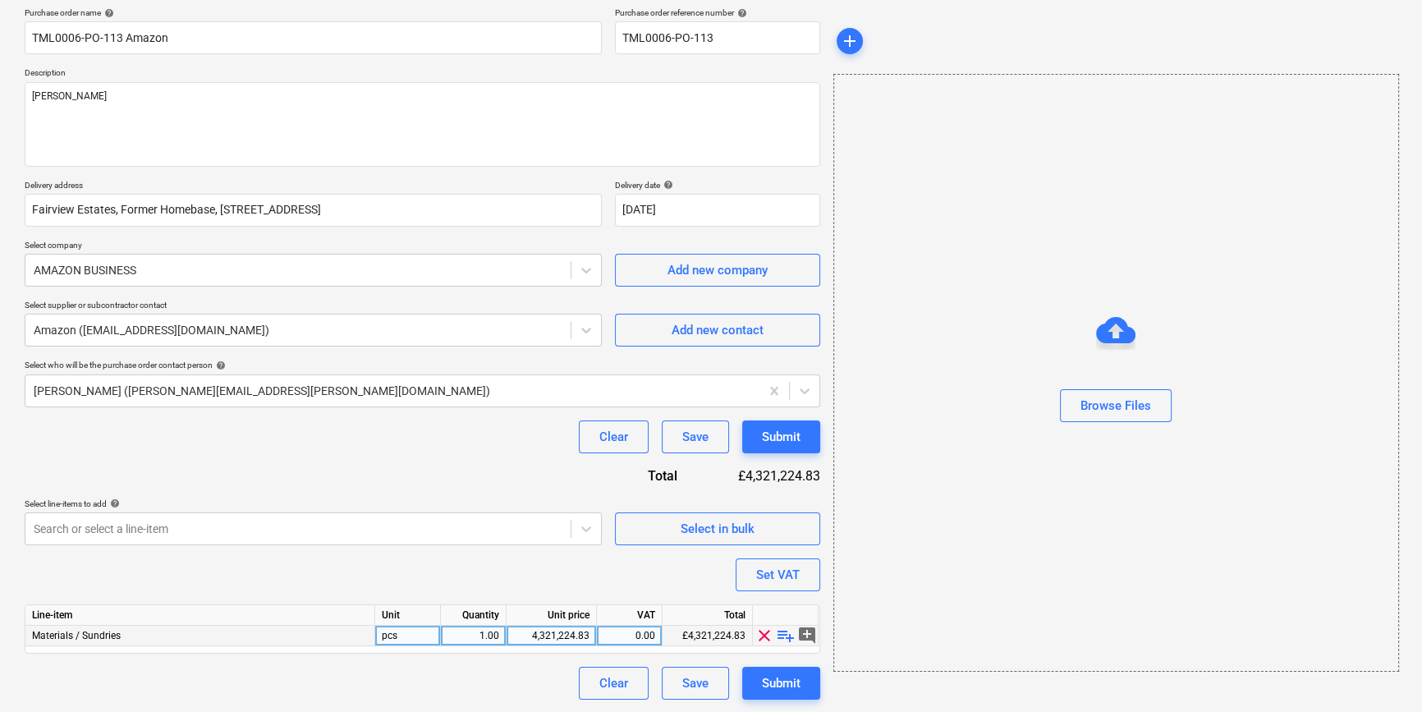
click at [782, 635] on span "playlist_add" at bounding box center [786, 636] width 20 height 20
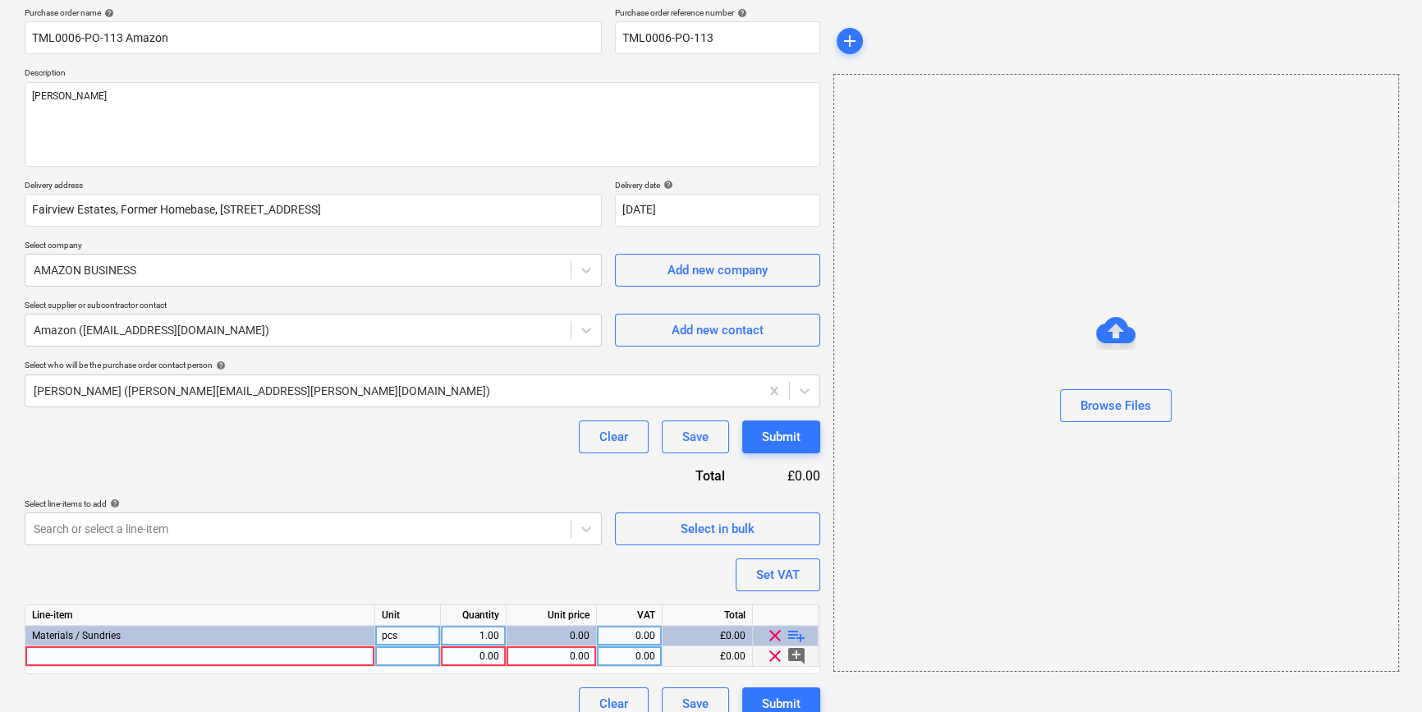
click at [112, 658] on div at bounding box center [200, 656] width 350 height 21
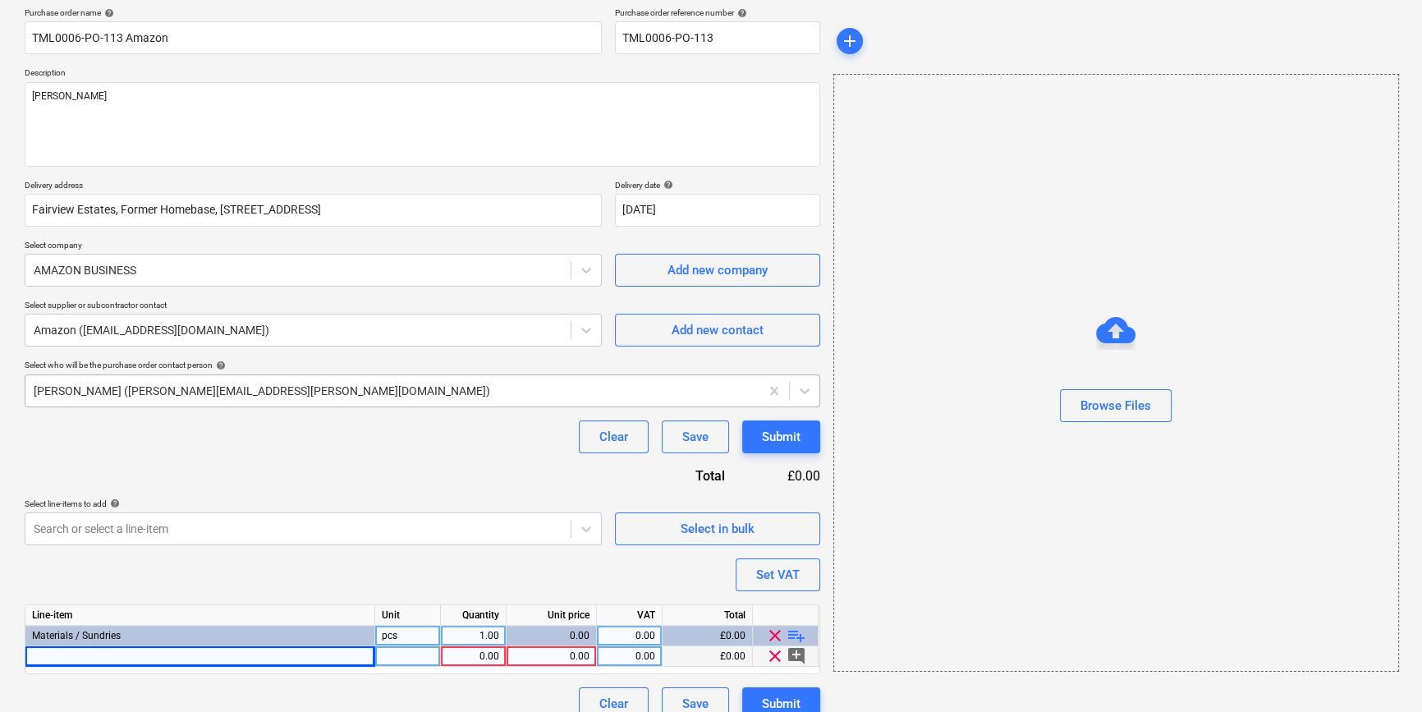
type textarea "x"
click at [44, 656] on div at bounding box center [200, 656] width 350 height 21
type input "[PERSON_NAME] Touch Up Stick Colour: Alpine White"
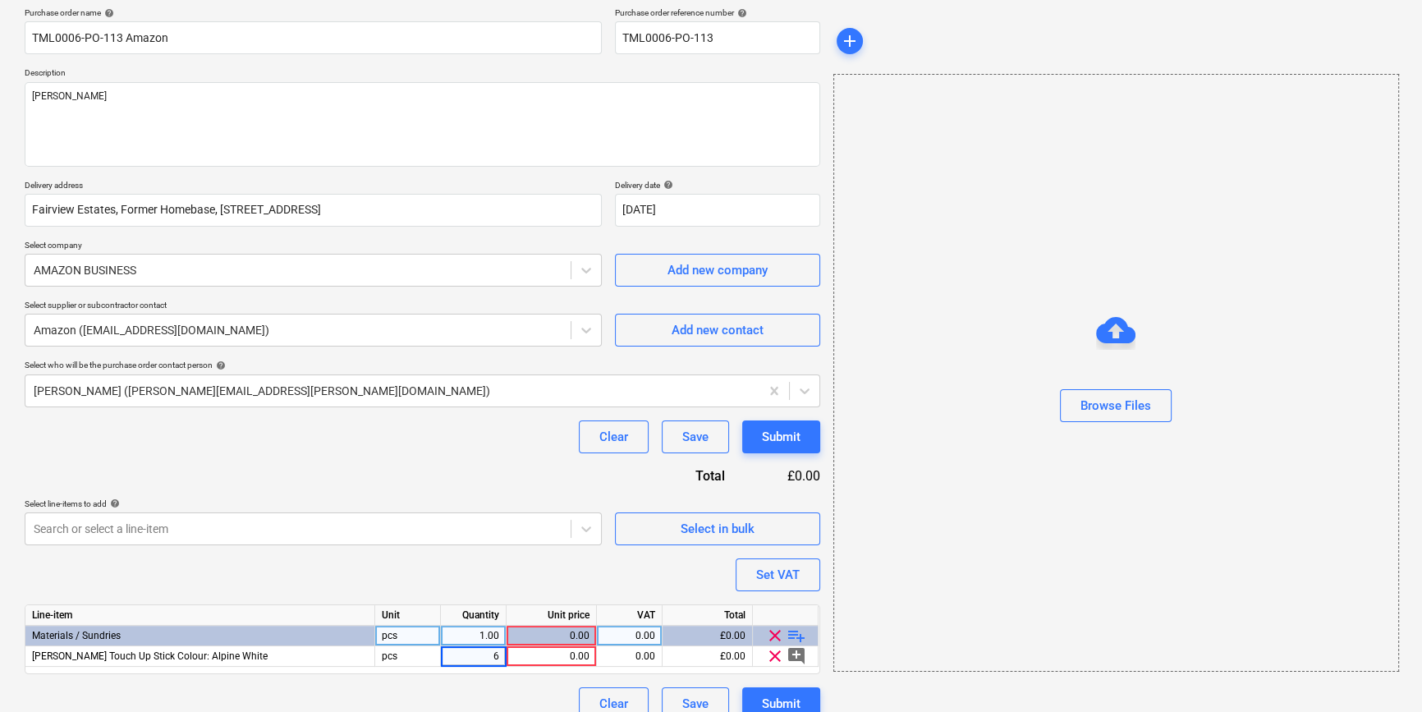
type textarea "x"
type input "10.82"
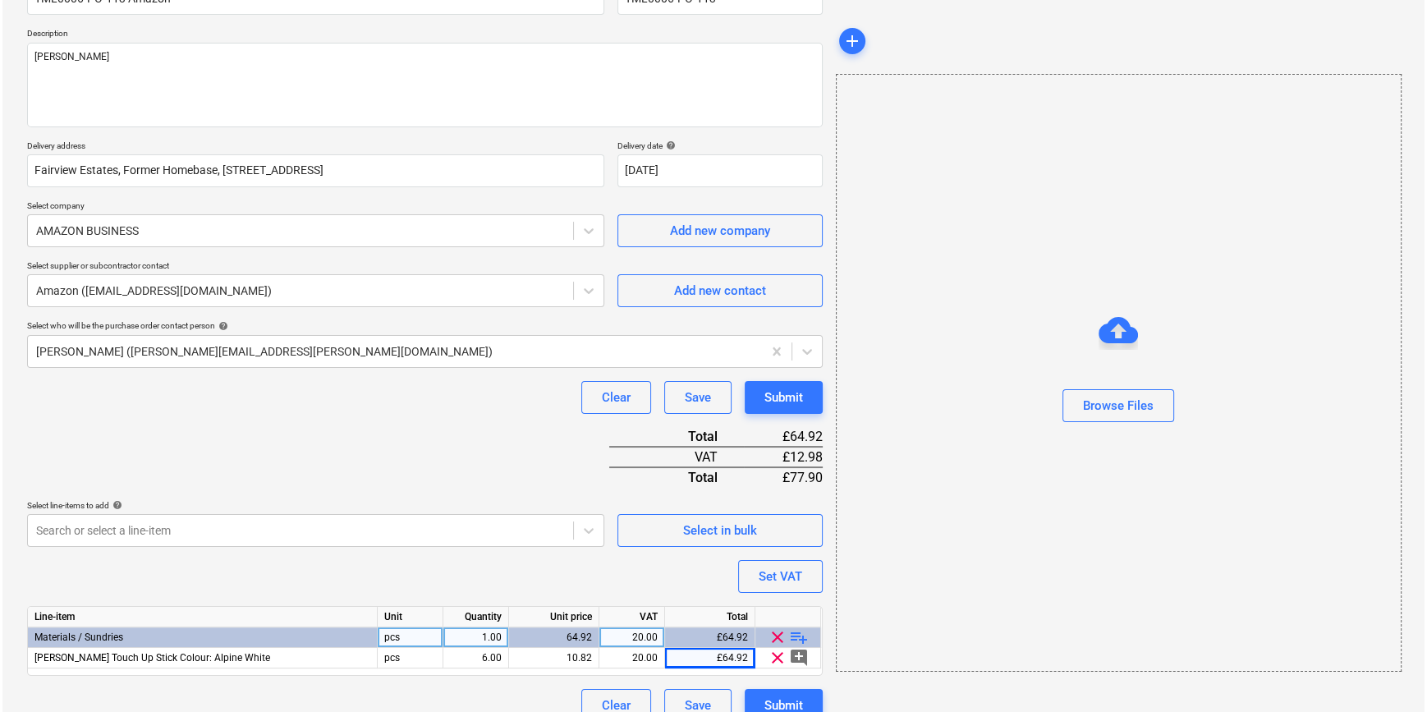
scroll to position [189, 0]
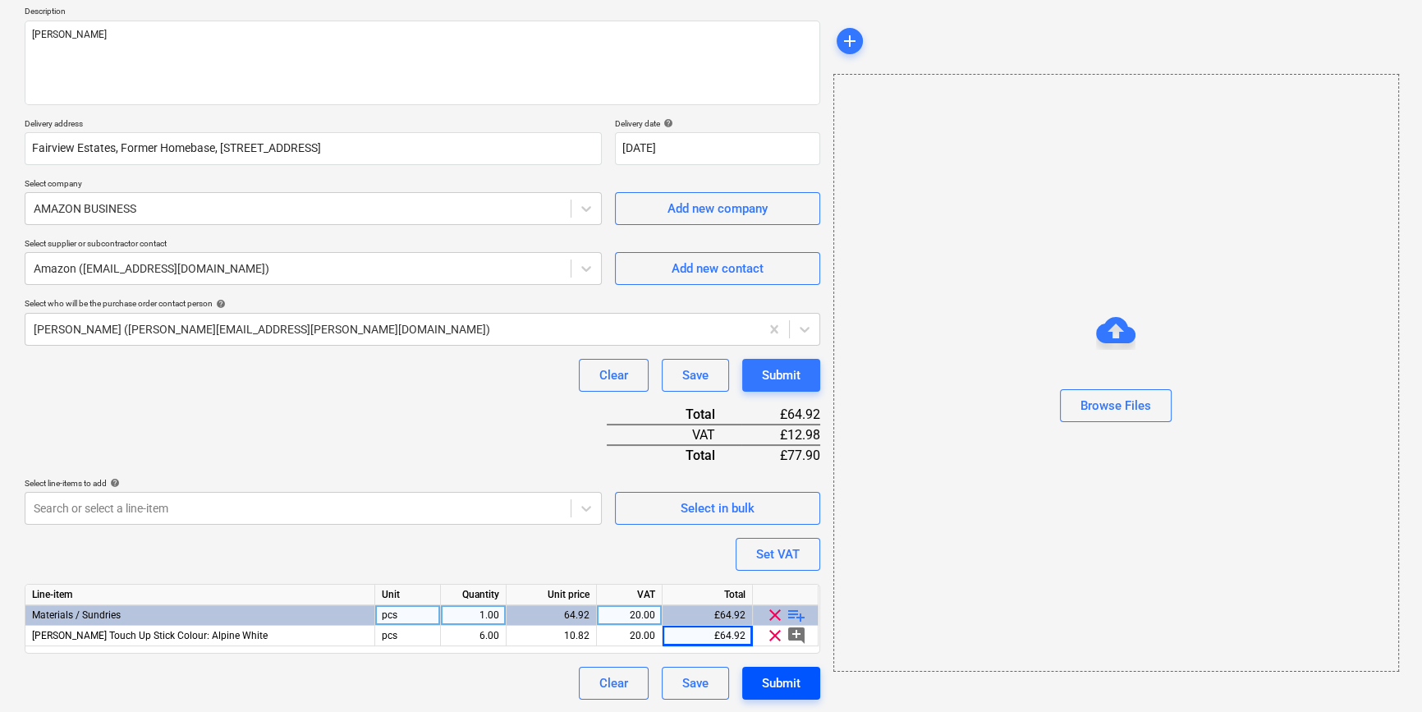
click at [784, 682] on div "Submit" at bounding box center [781, 682] width 39 height 21
type textarea "x"
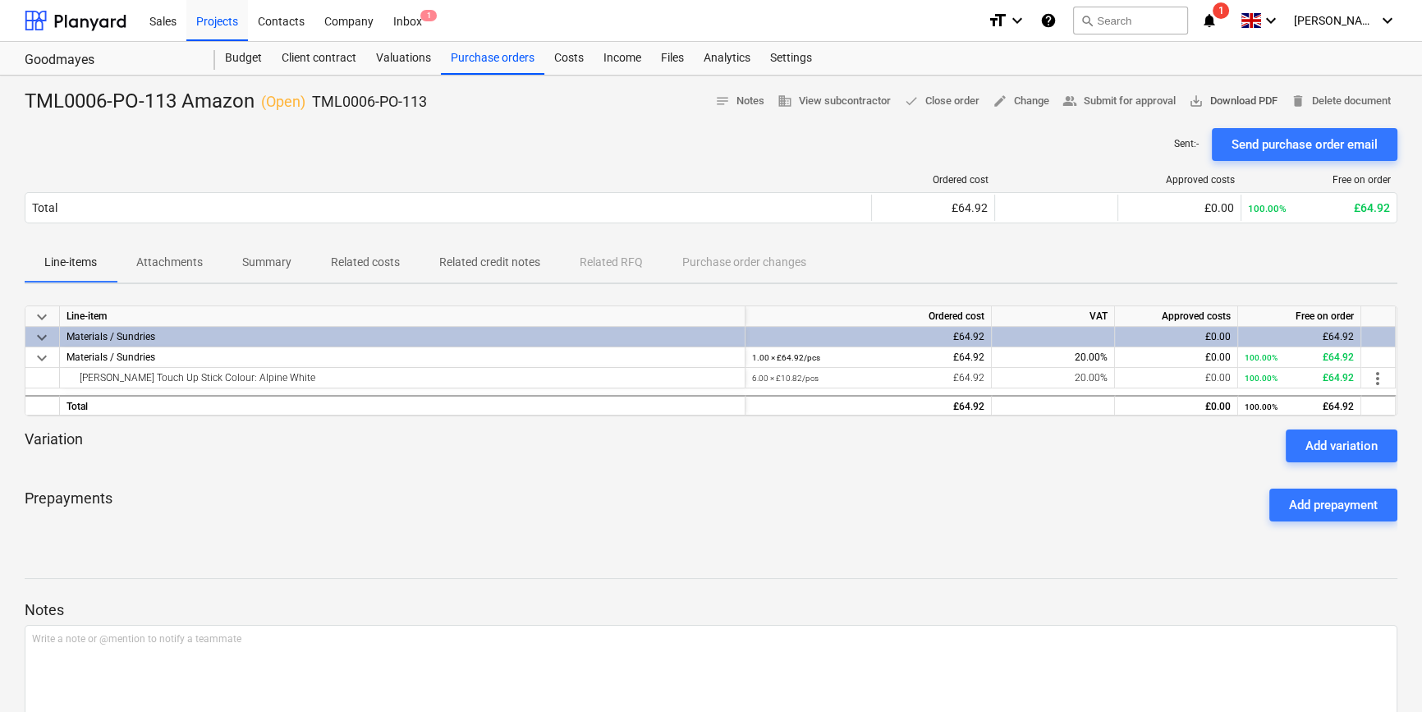
click at [1230, 104] on span "save_alt Download PDF" at bounding box center [1233, 101] width 89 height 19
click at [213, 21] on div "Projects" at bounding box center [217, 20] width 62 height 42
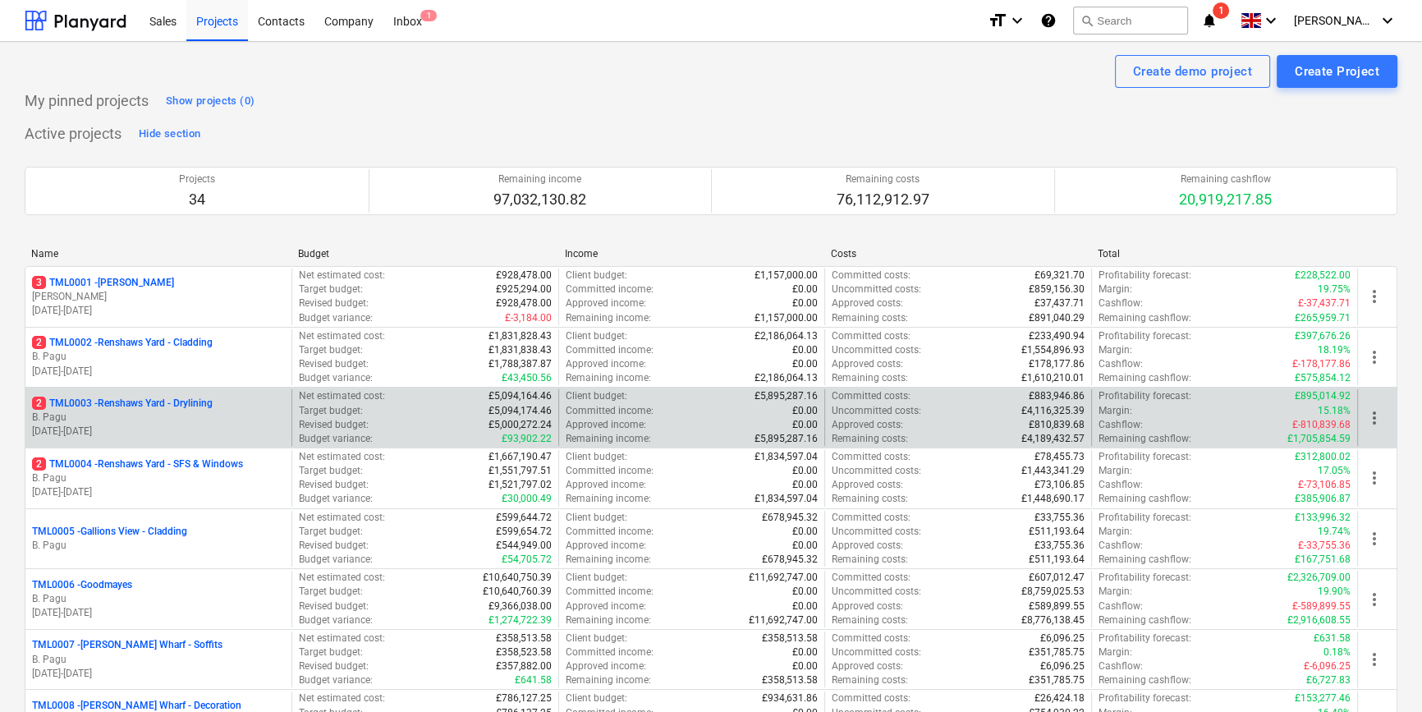
click at [207, 410] on p "2 TML0003 - Renshaws Yard - Drylining" at bounding box center [122, 404] width 181 height 14
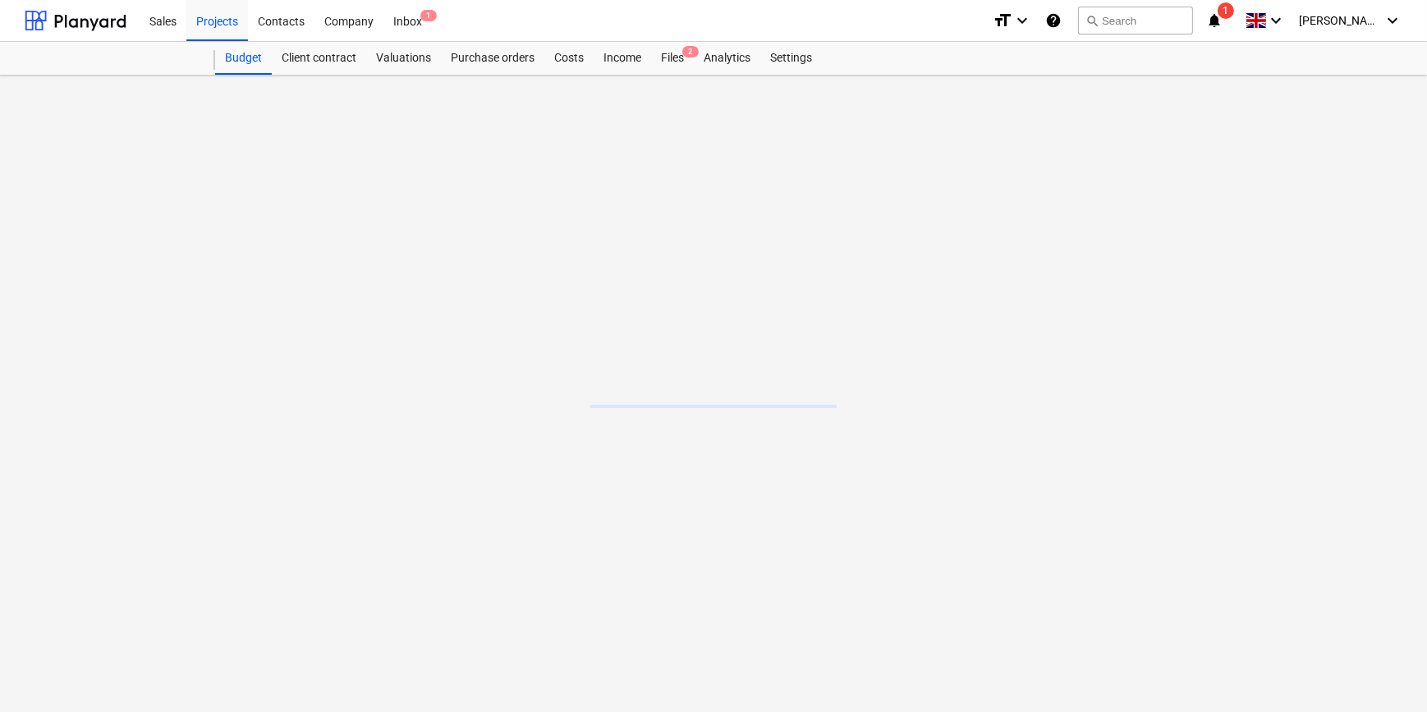
click at [207, 410] on main at bounding box center [713, 394] width 1427 height 636
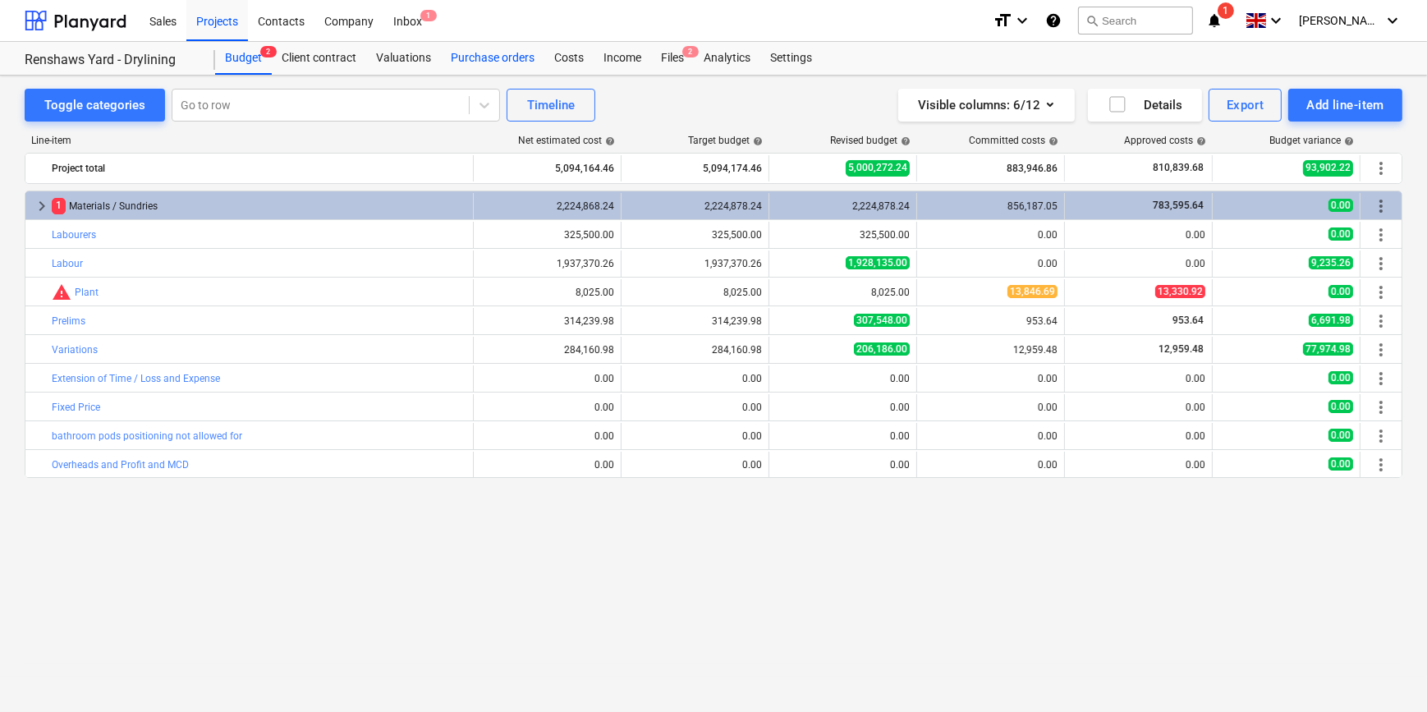
click at [529, 56] on div "Purchase orders" at bounding box center [492, 58] width 103 height 33
